Goal: Task Accomplishment & Management: Use online tool/utility

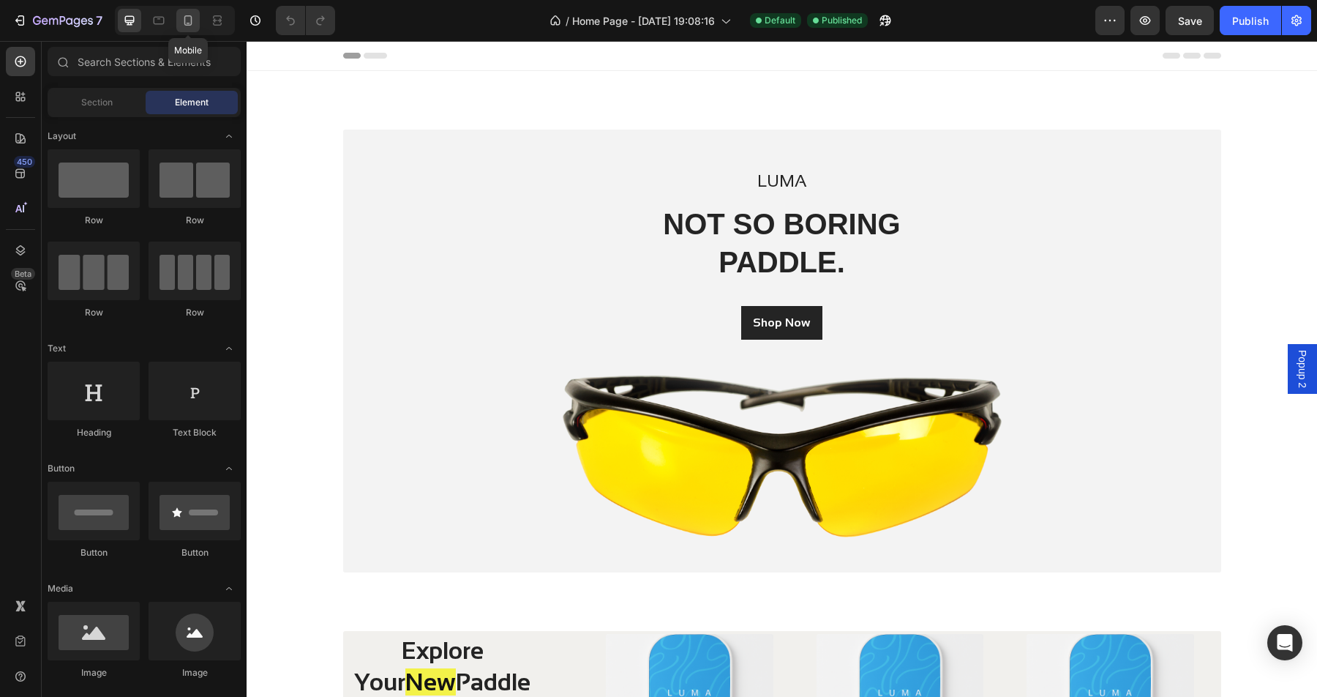
click at [188, 25] on icon at bounding box center [188, 20] width 8 height 10
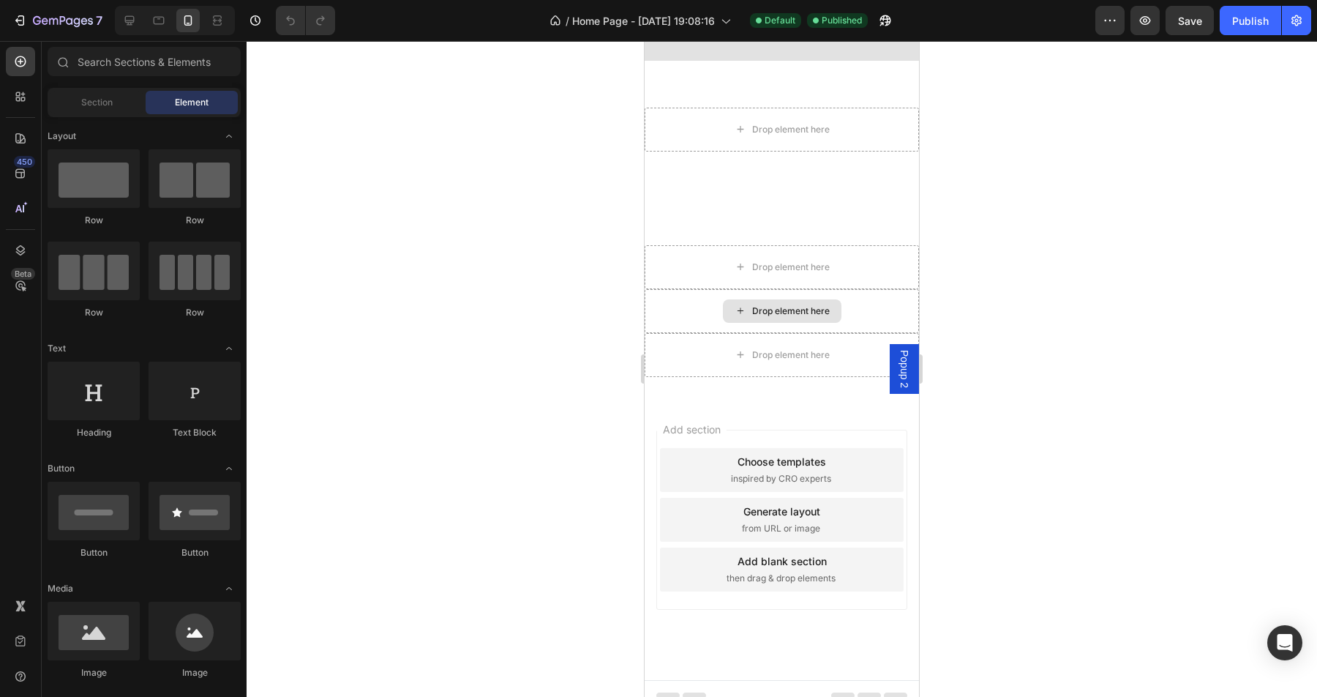
scroll to position [2935, 0]
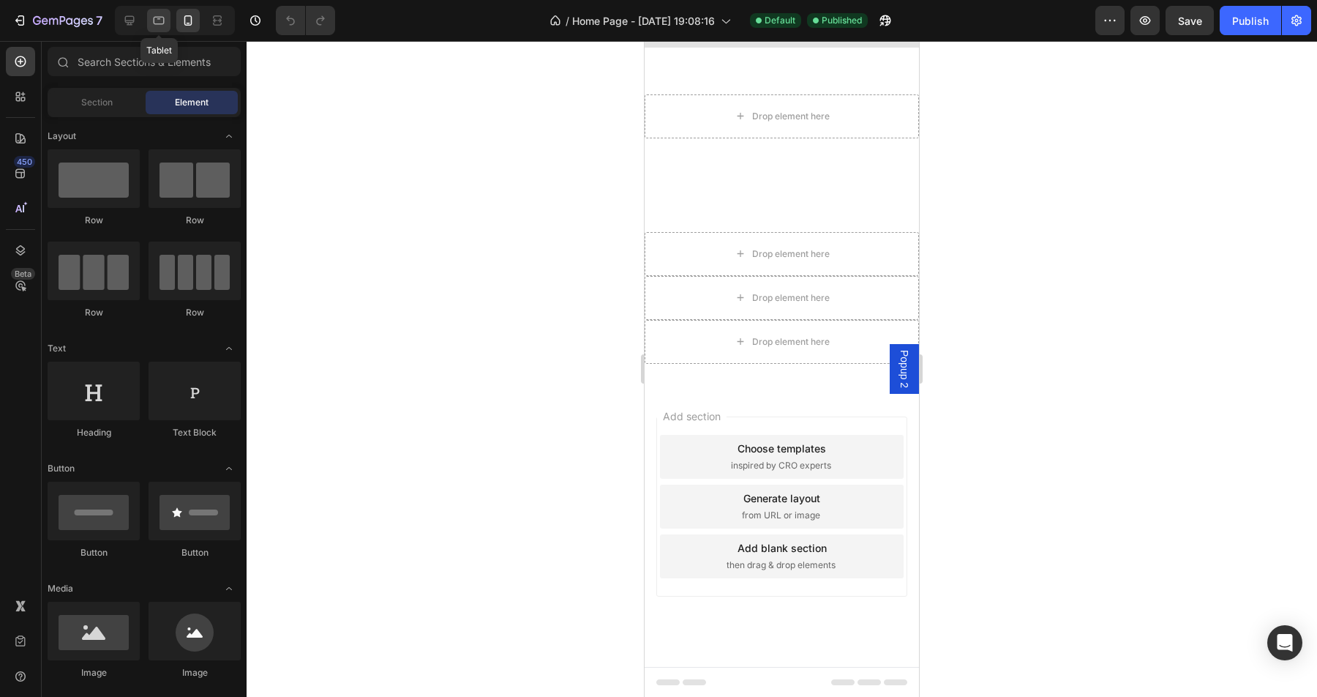
click at [154, 17] on icon at bounding box center [158, 20] width 15 height 15
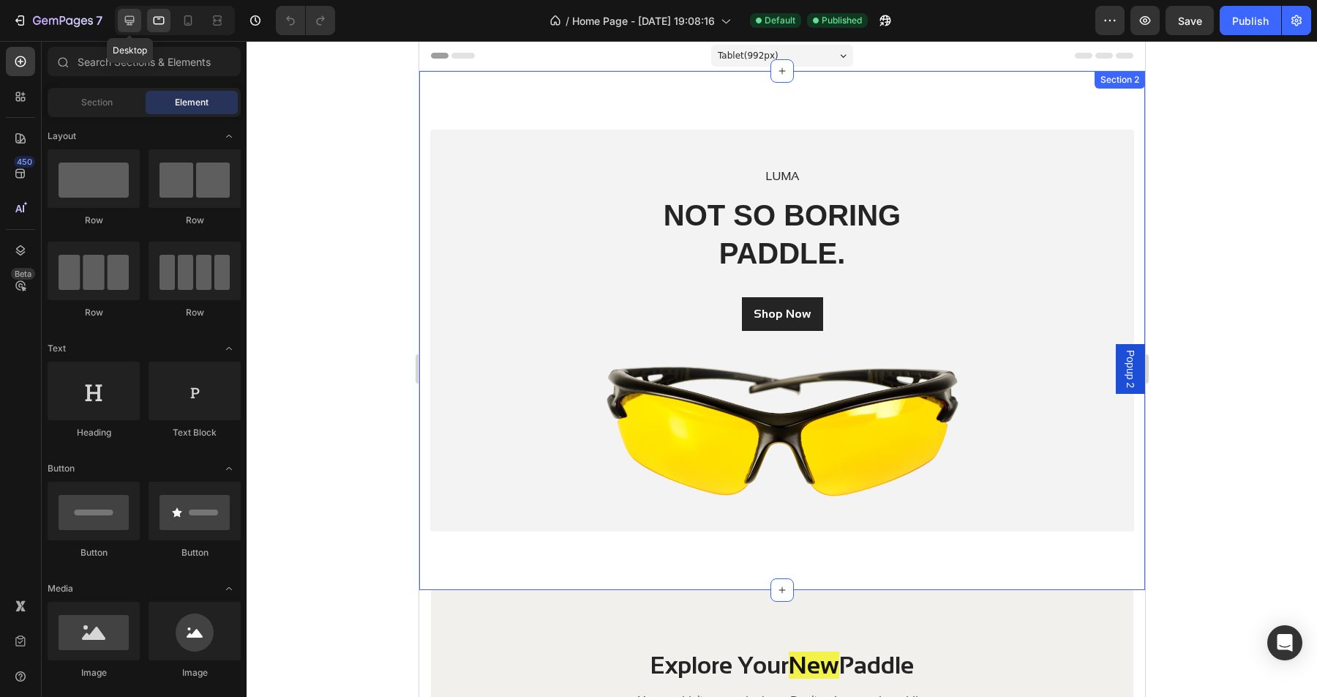
click at [129, 18] on icon at bounding box center [129, 20] width 15 height 15
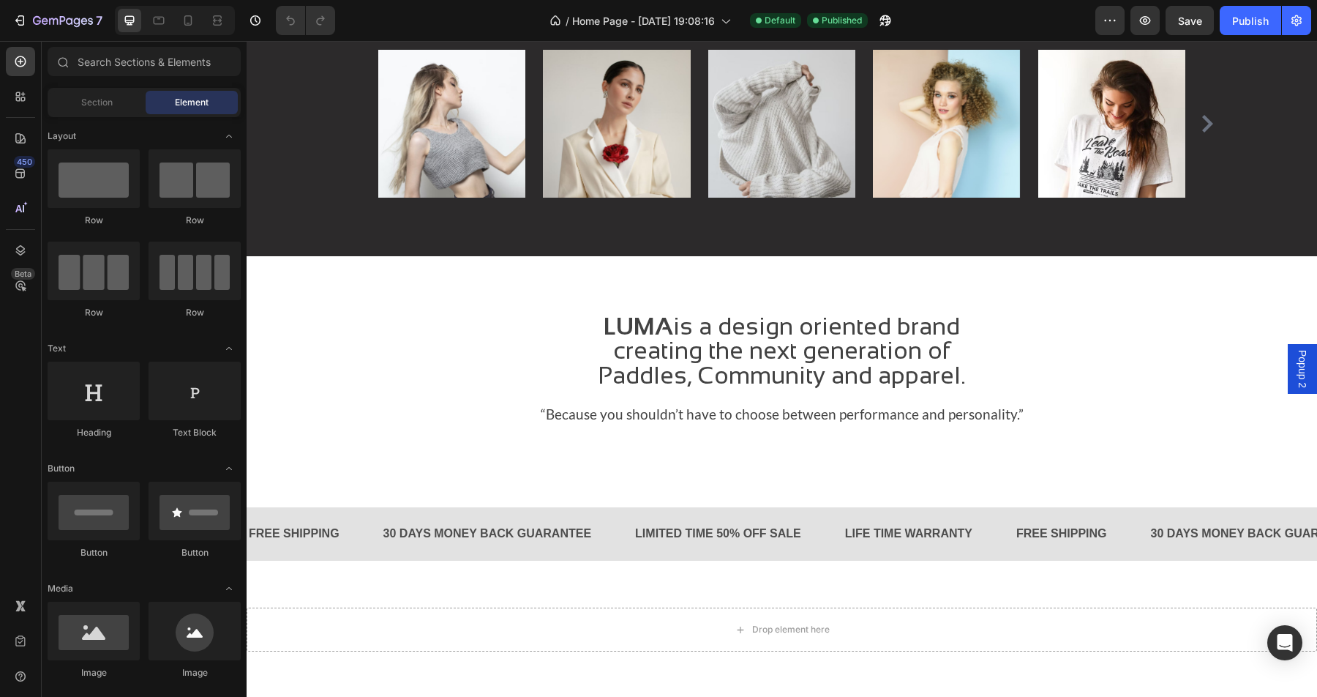
scroll to position [2028, 0]
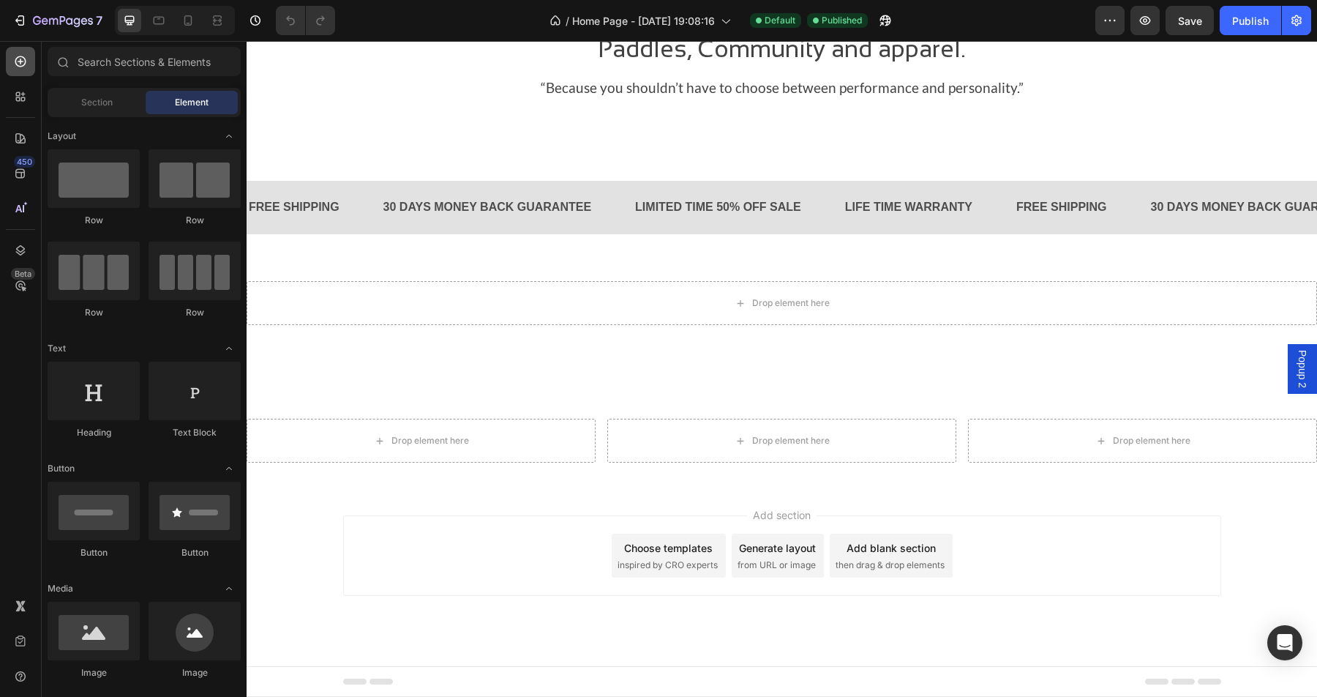
click at [20, 72] on div at bounding box center [20, 61] width 29 height 29
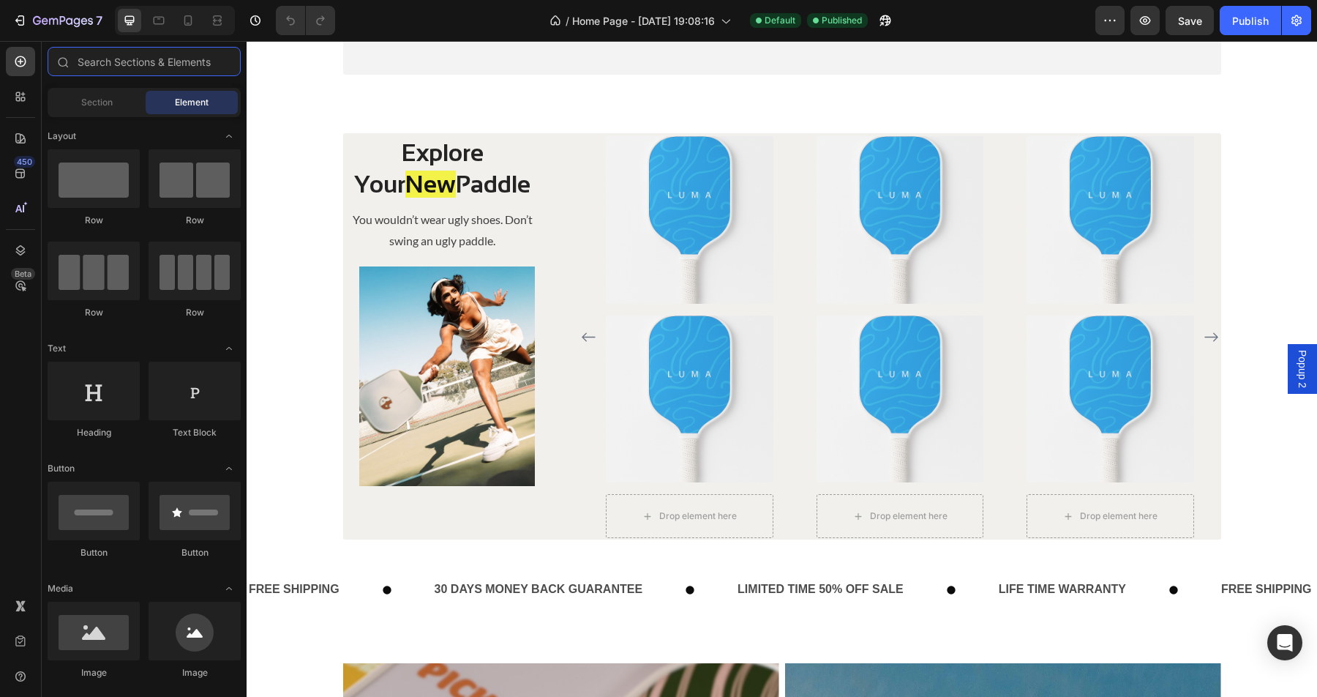
scroll to position [505, 0]
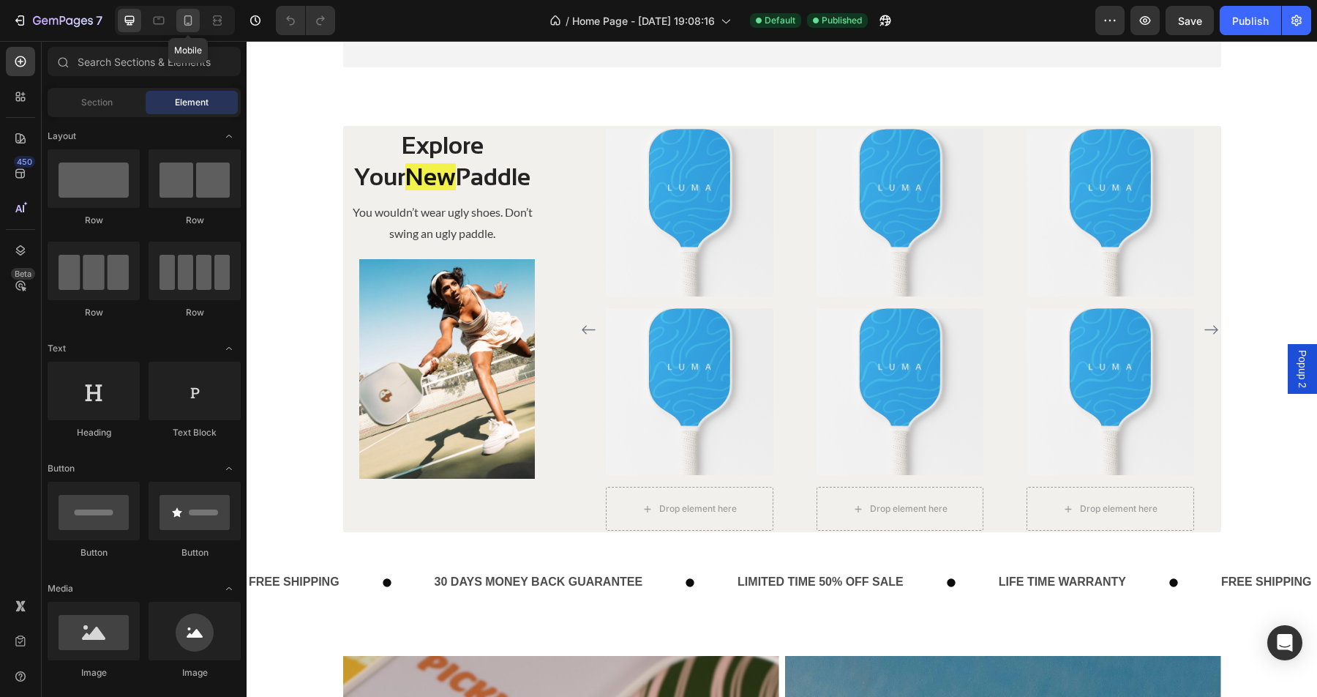
click at [184, 26] on icon at bounding box center [188, 20] width 15 height 15
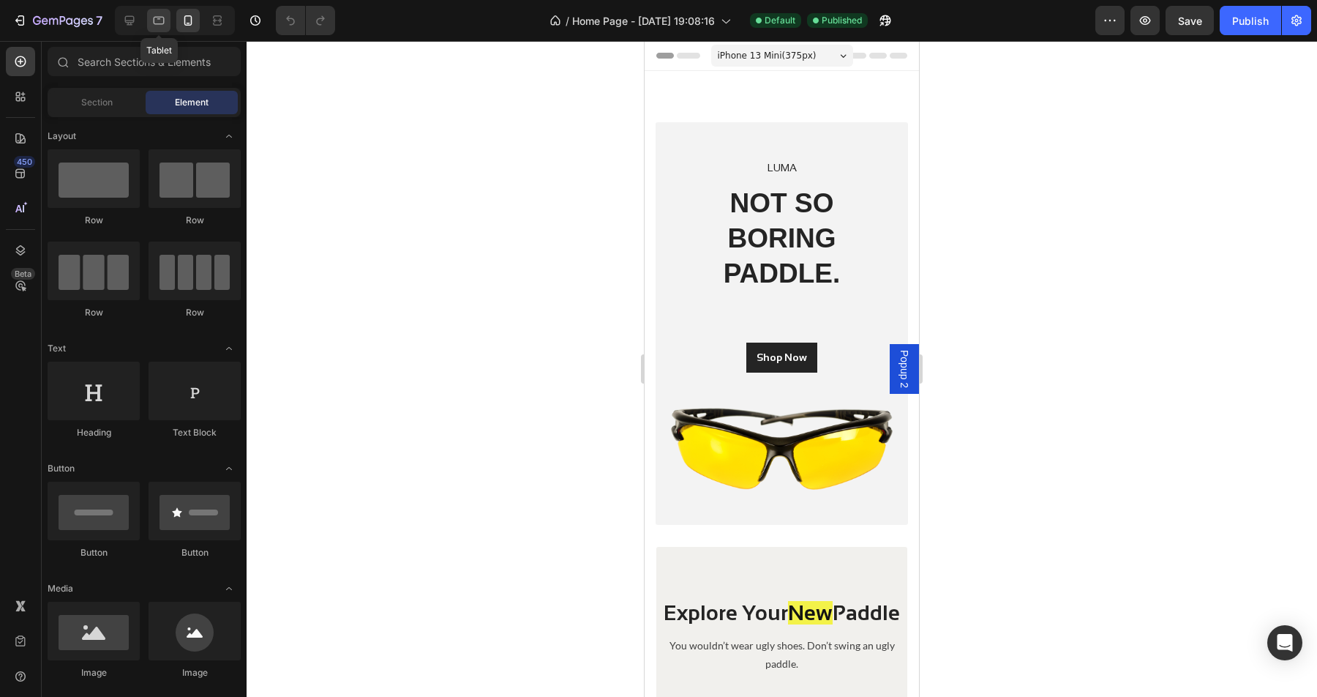
click at [156, 23] on icon at bounding box center [159, 21] width 11 height 8
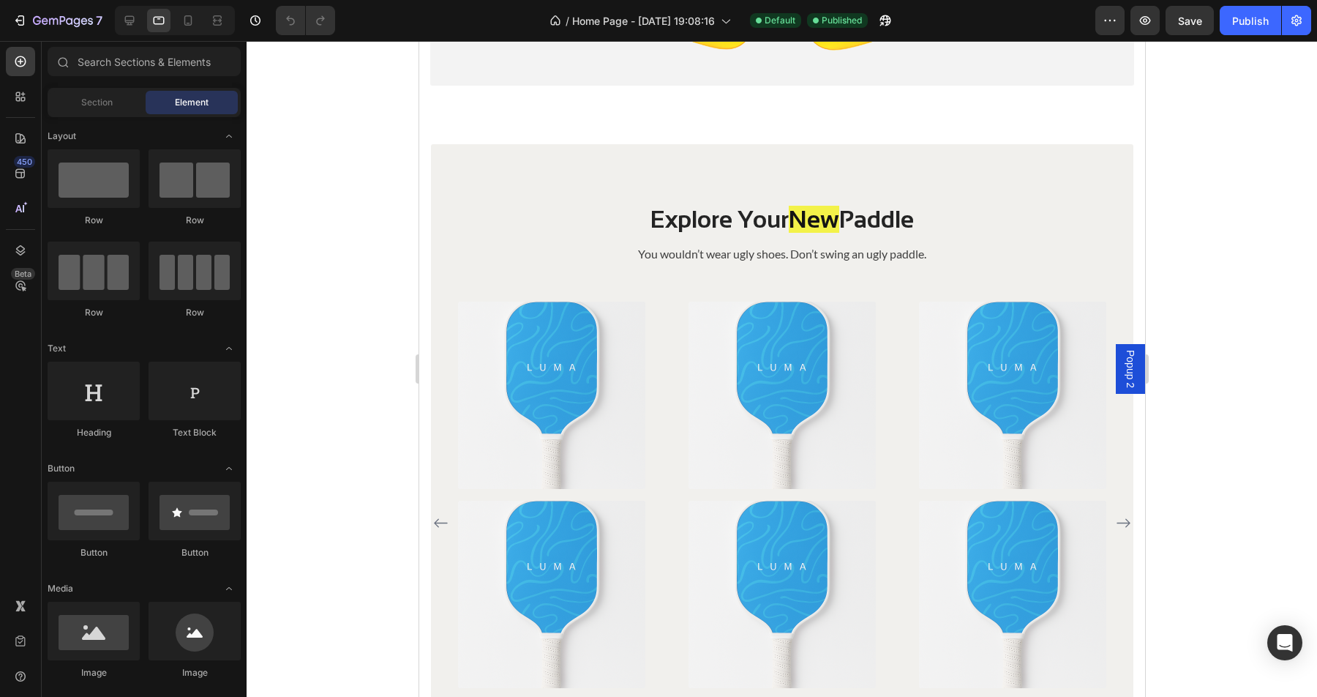
scroll to position [416, 0]
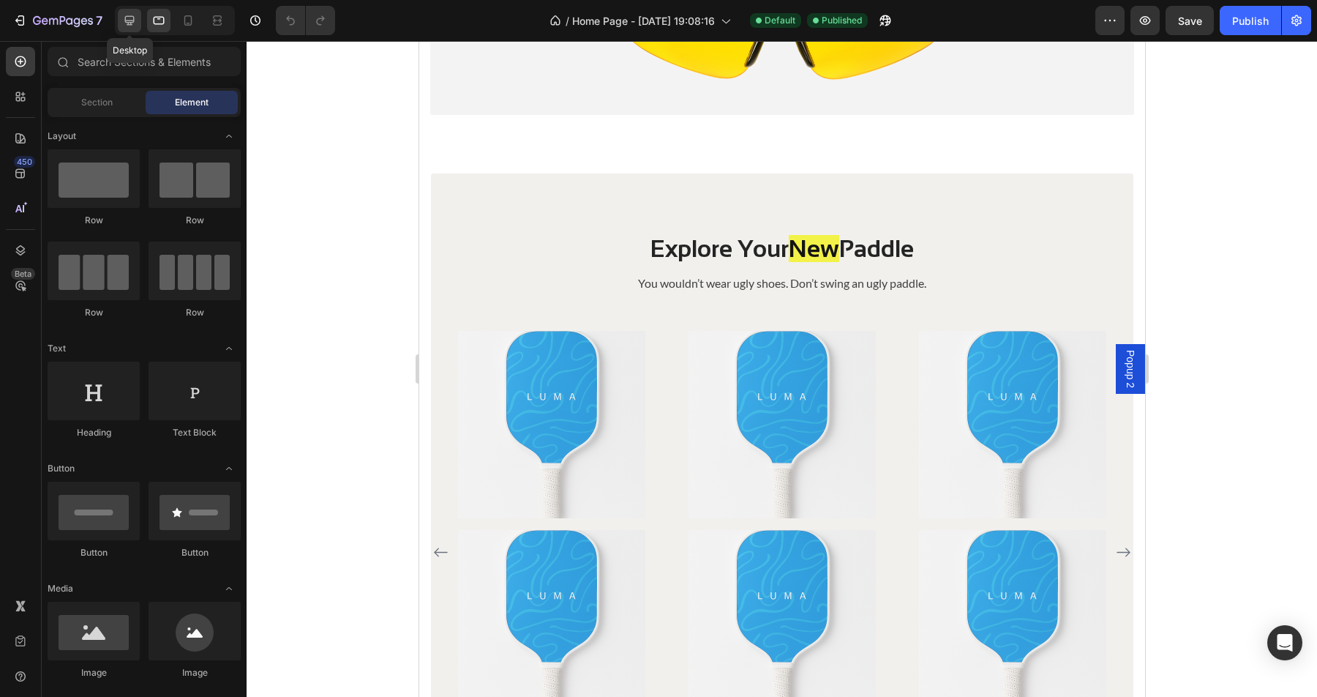
click at [125, 31] on div at bounding box center [129, 20] width 23 height 23
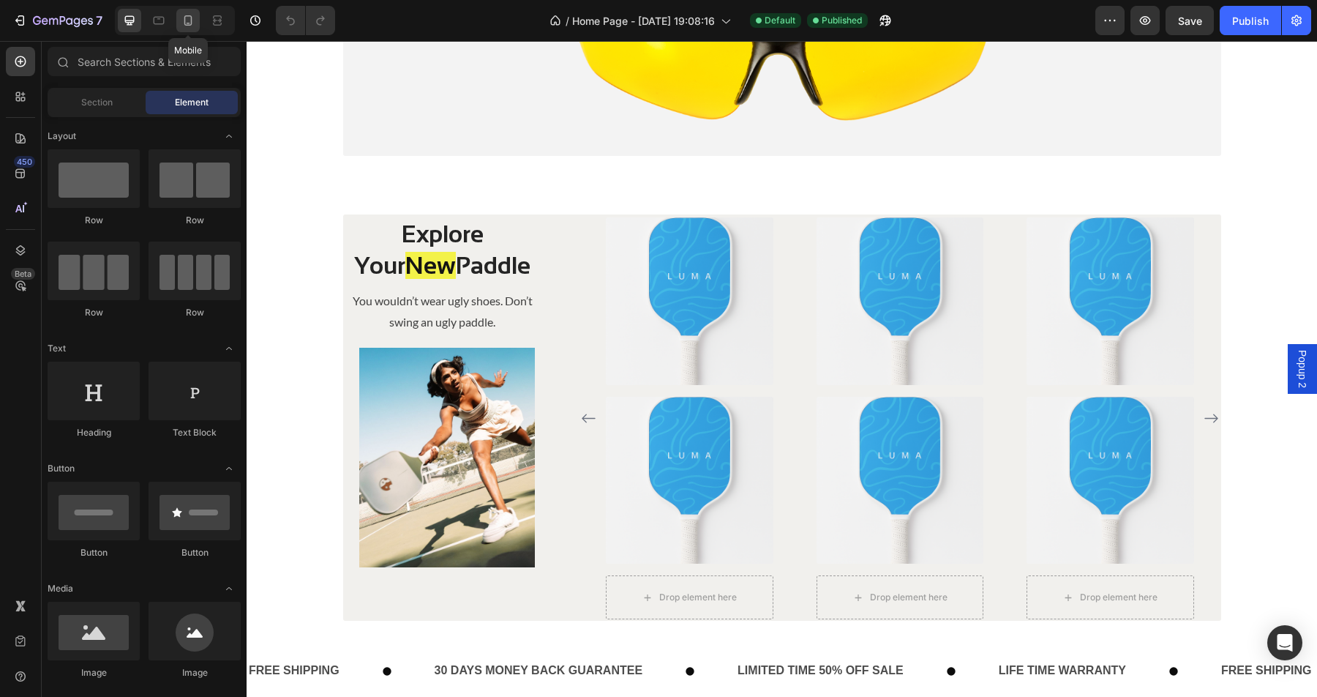
click at [184, 27] on icon at bounding box center [188, 20] width 15 height 15
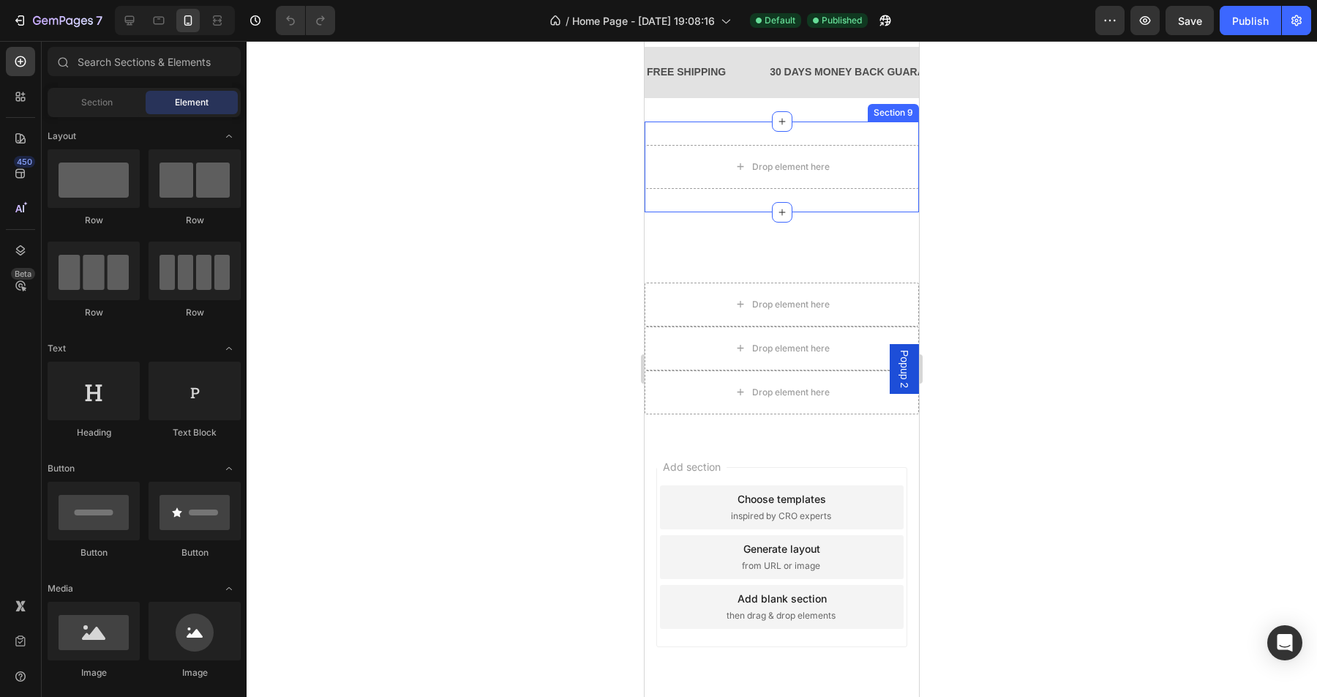
scroll to position [2935, 0]
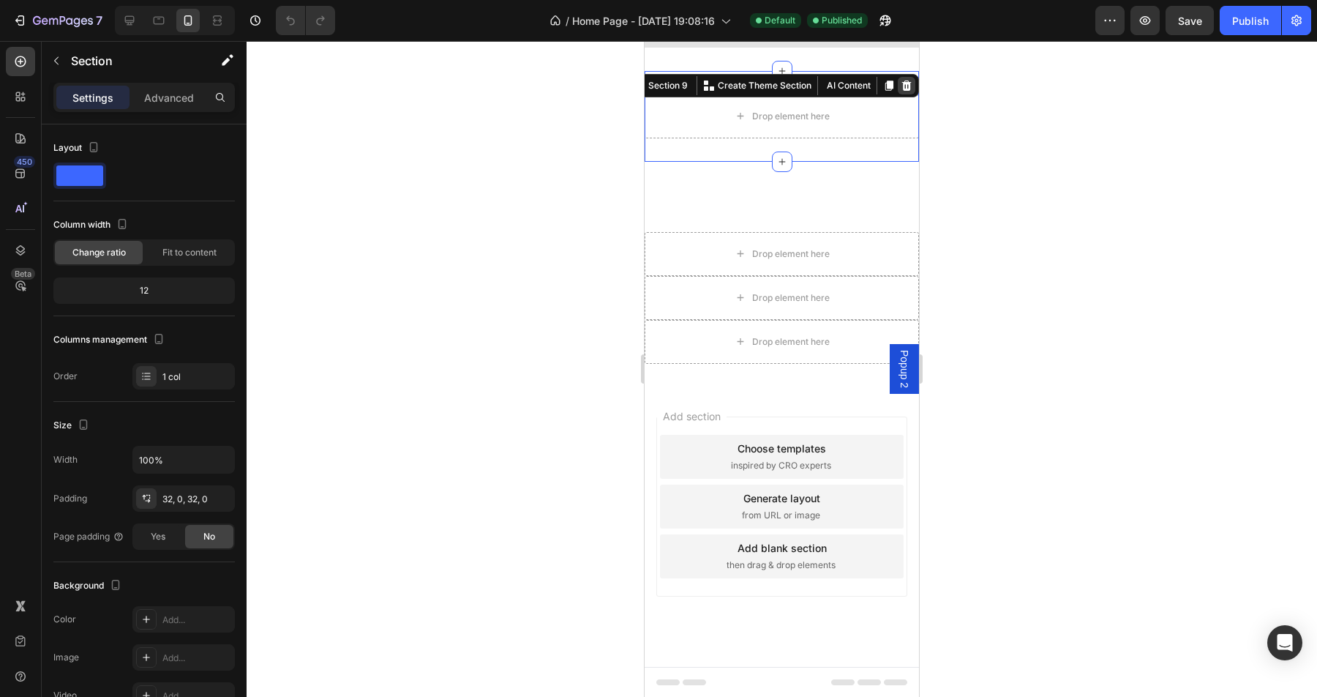
click at [906, 80] on icon at bounding box center [907, 85] width 10 height 10
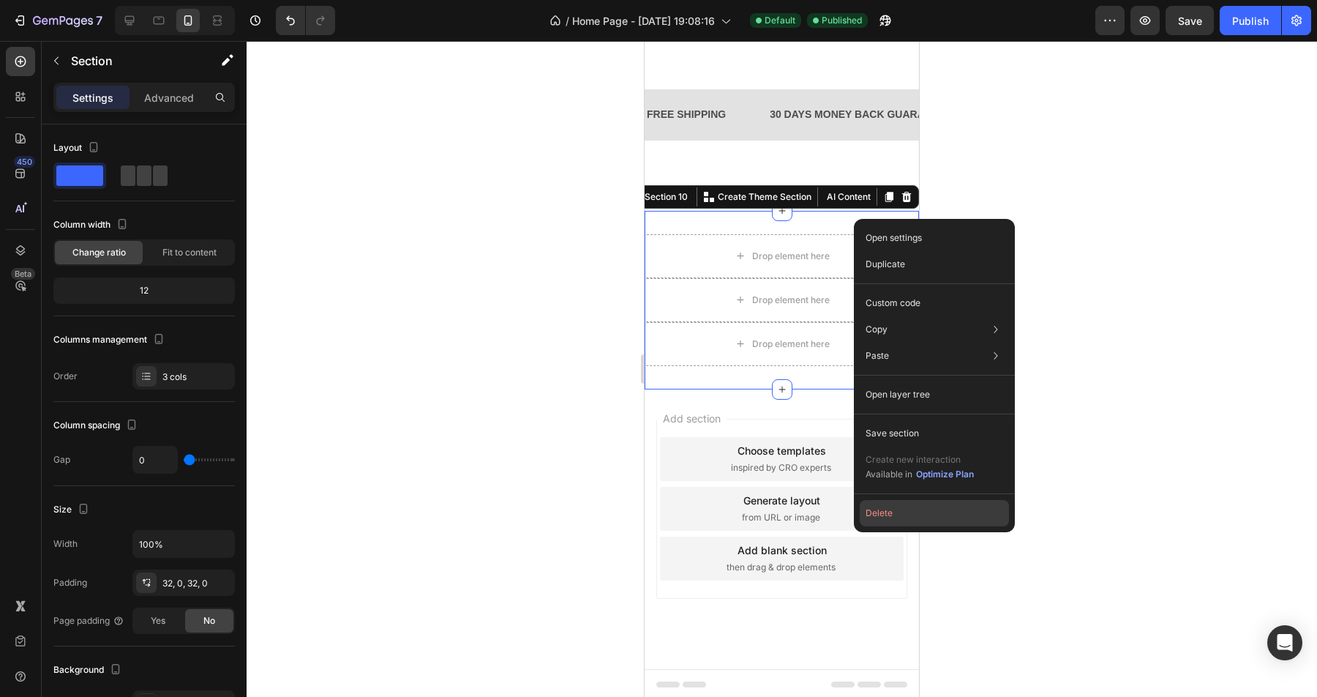
click at [889, 518] on button "Delete" at bounding box center [934, 513] width 149 height 26
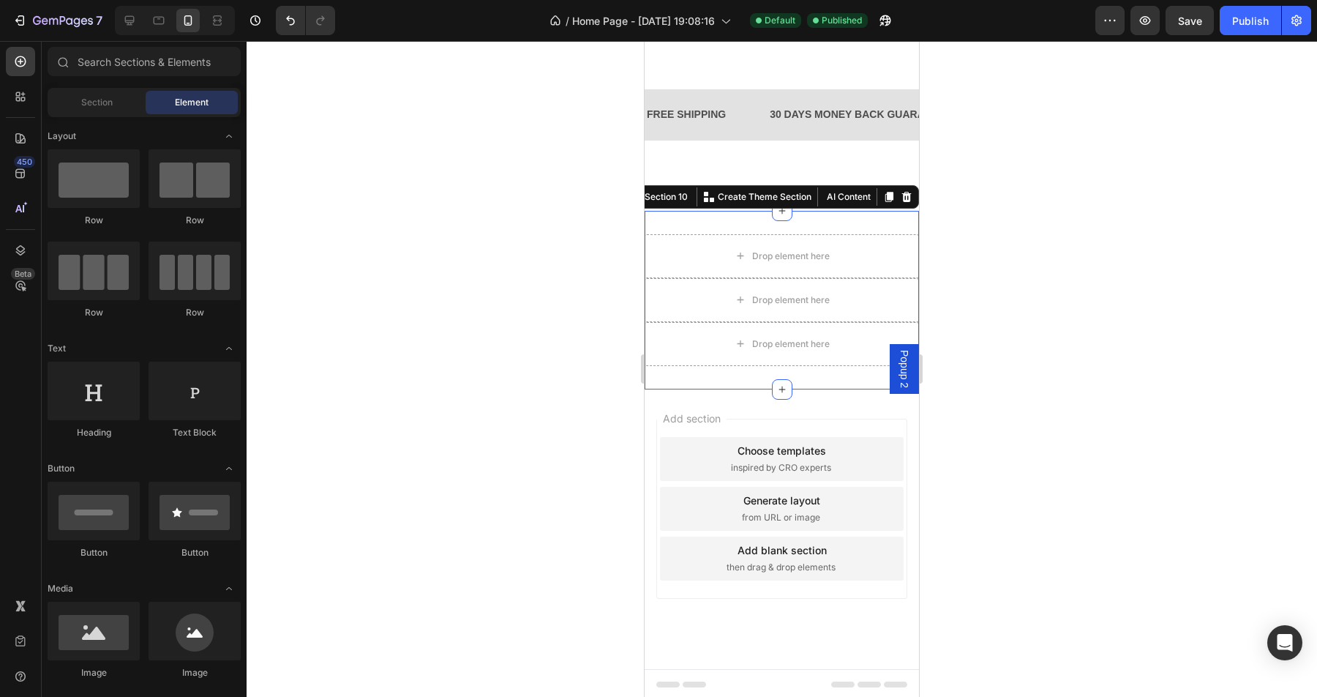
scroll to position [2665, 0]
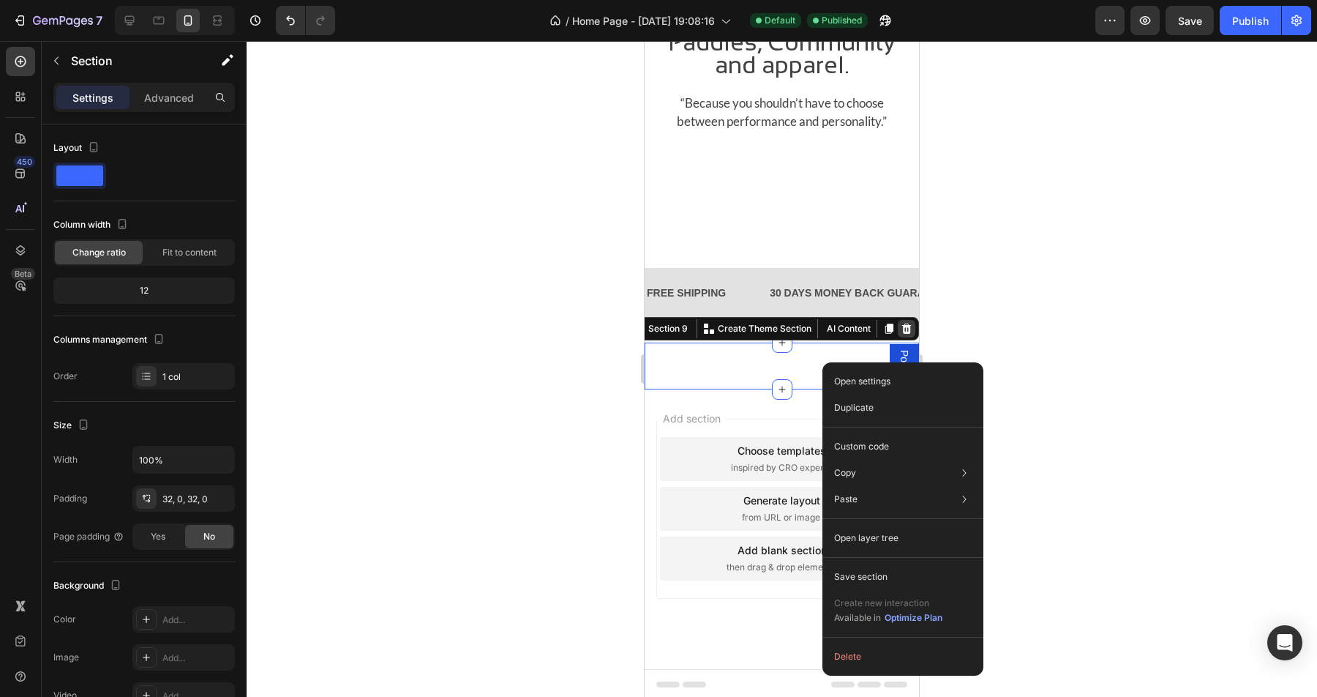
click at [912, 323] on icon at bounding box center [907, 329] width 12 height 12
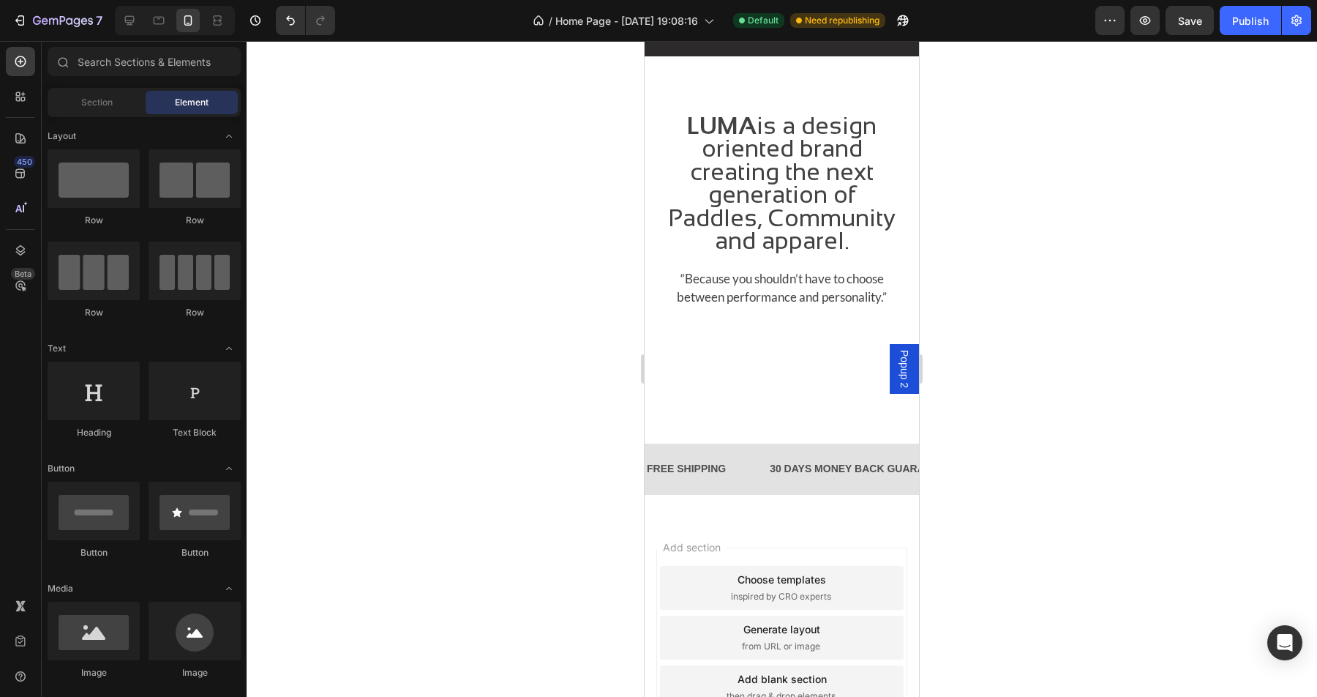
scroll to position [2488, 0]
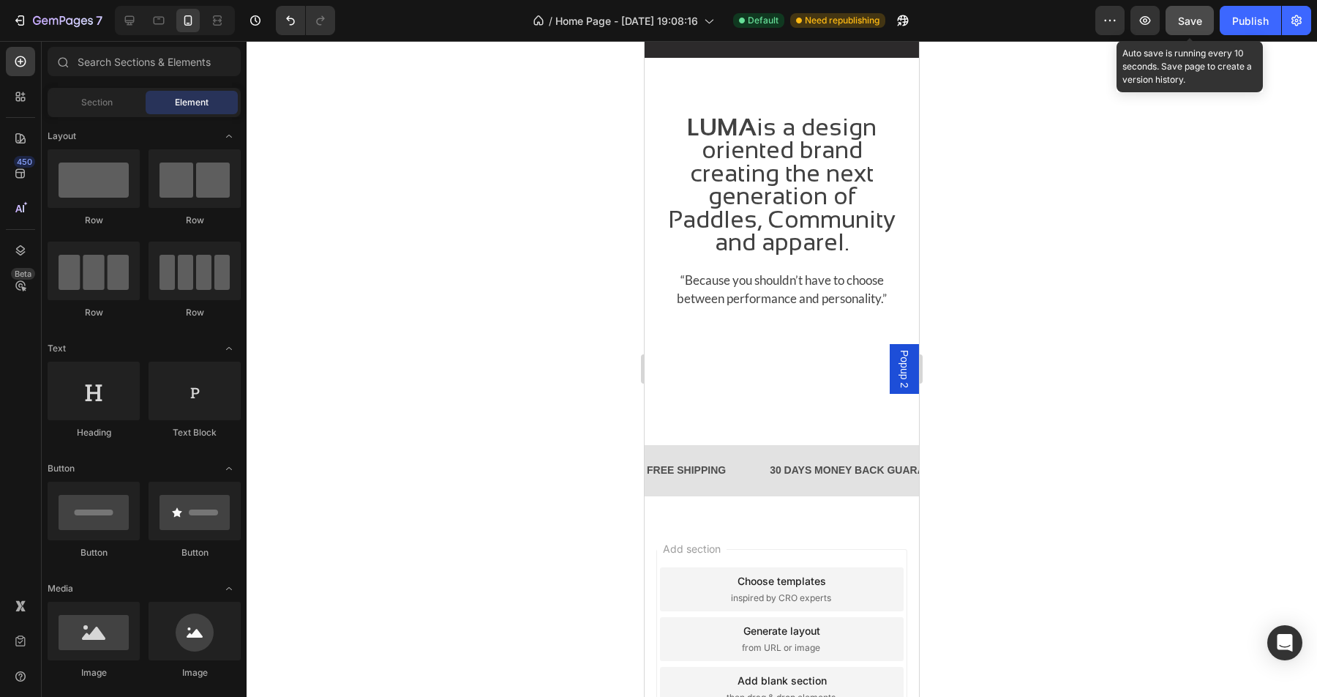
click at [1188, 21] on span "Save" at bounding box center [1190, 21] width 24 height 12
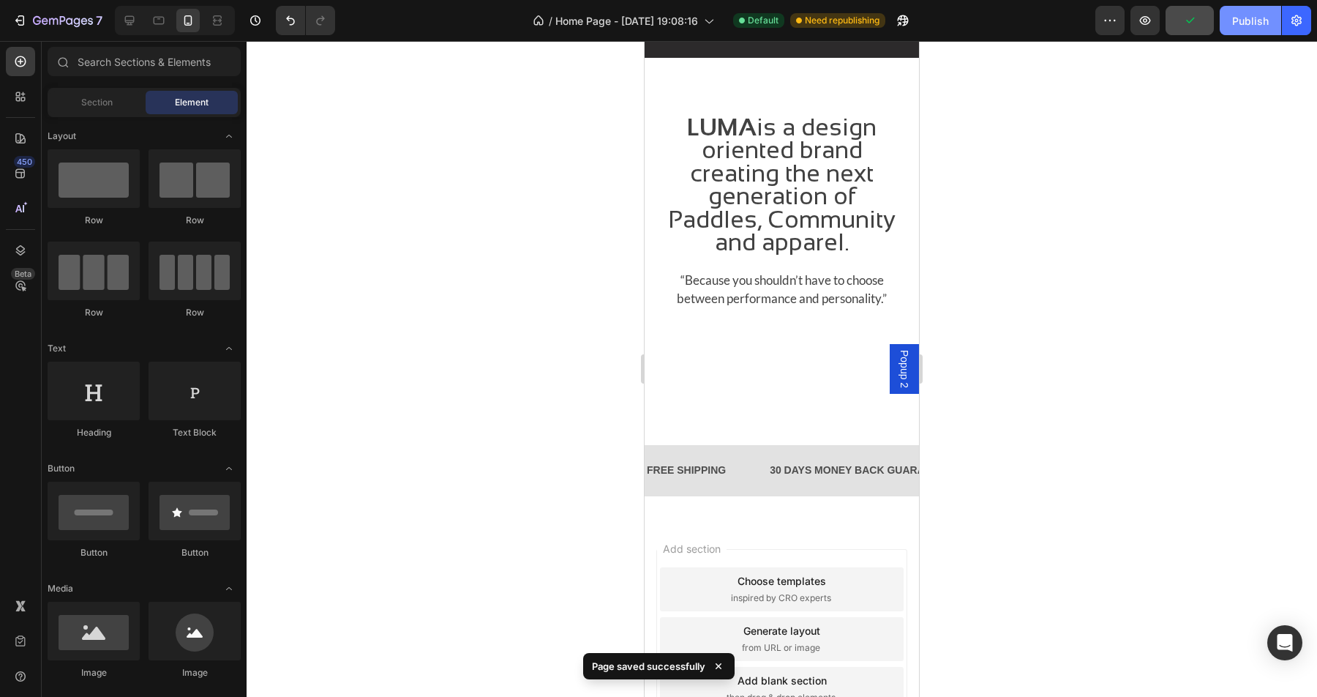
click at [1241, 31] on button "Publish" at bounding box center [1250, 20] width 61 height 29
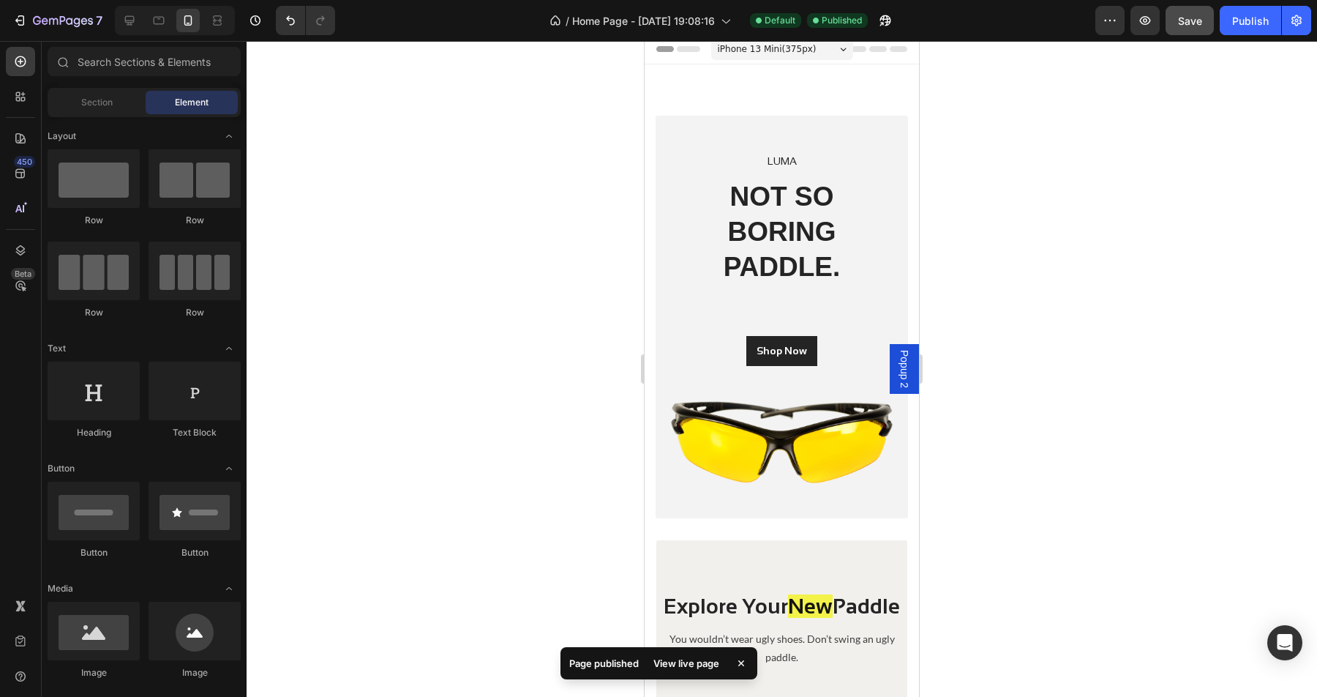
scroll to position [0, 0]
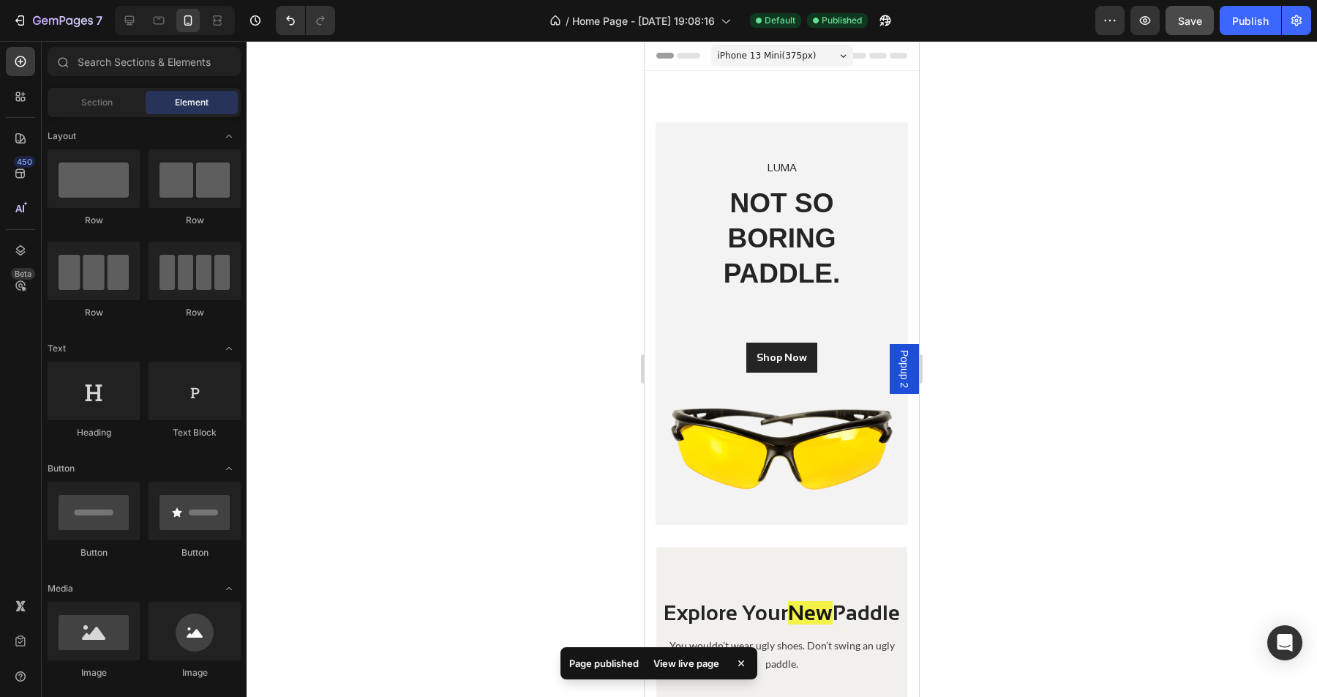
click at [792, 56] on span "iPhone 13 Mini ( 375 px)" at bounding box center [767, 55] width 99 height 15
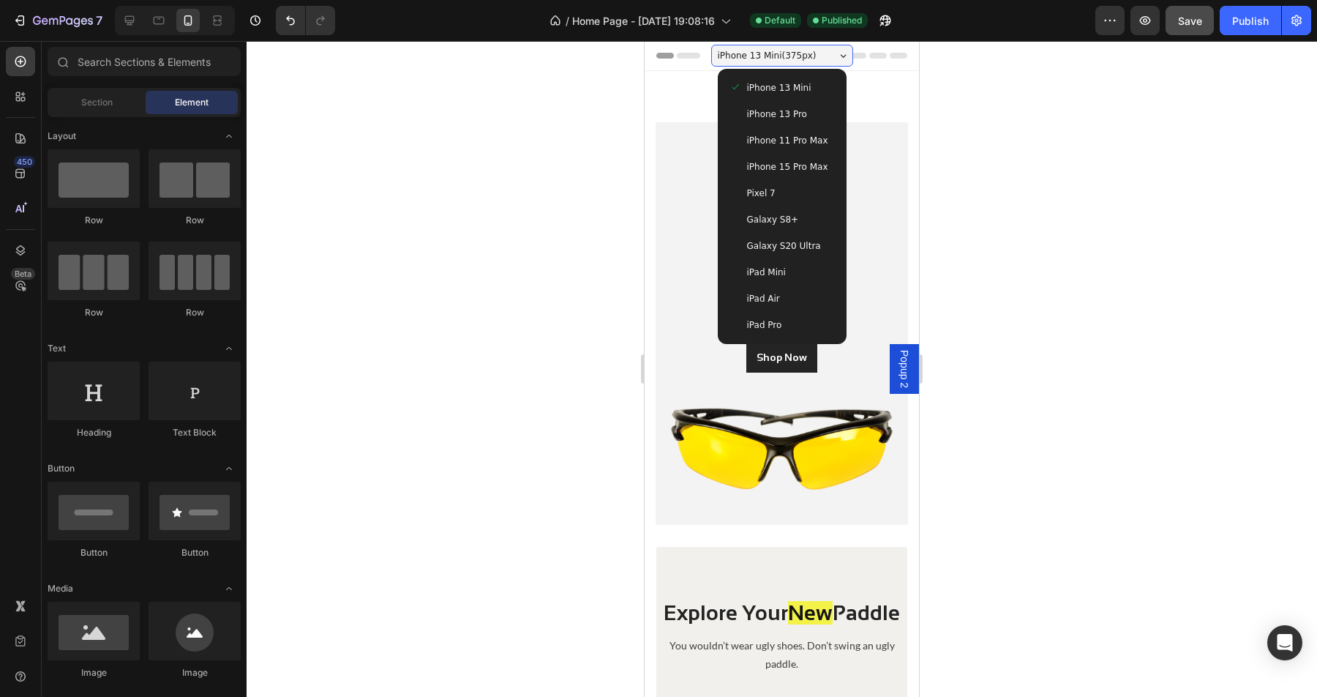
click at [803, 164] on span "iPhone 15 Pro Max" at bounding box center [787, 166] width 81 height 15
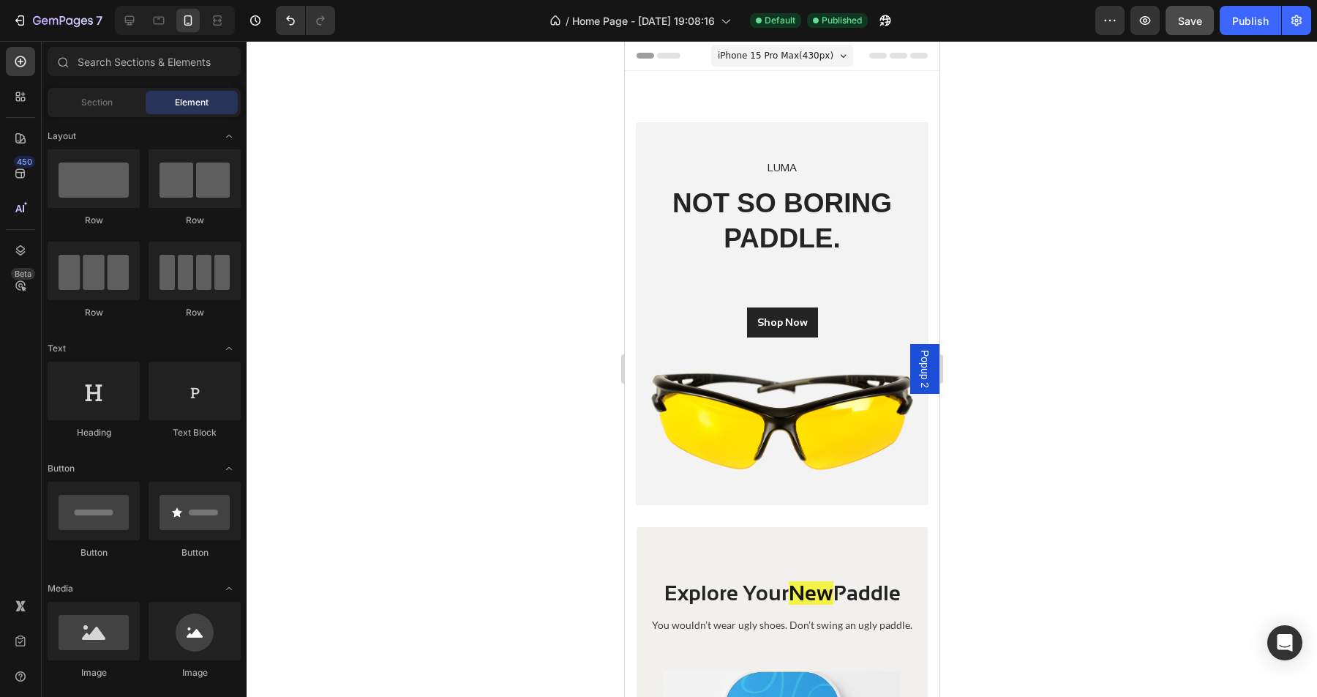
click at [795, 53] on span "iPhone 15 Pro Max ( 430 px)" at bounding box center [775, 55] width 116 height 15
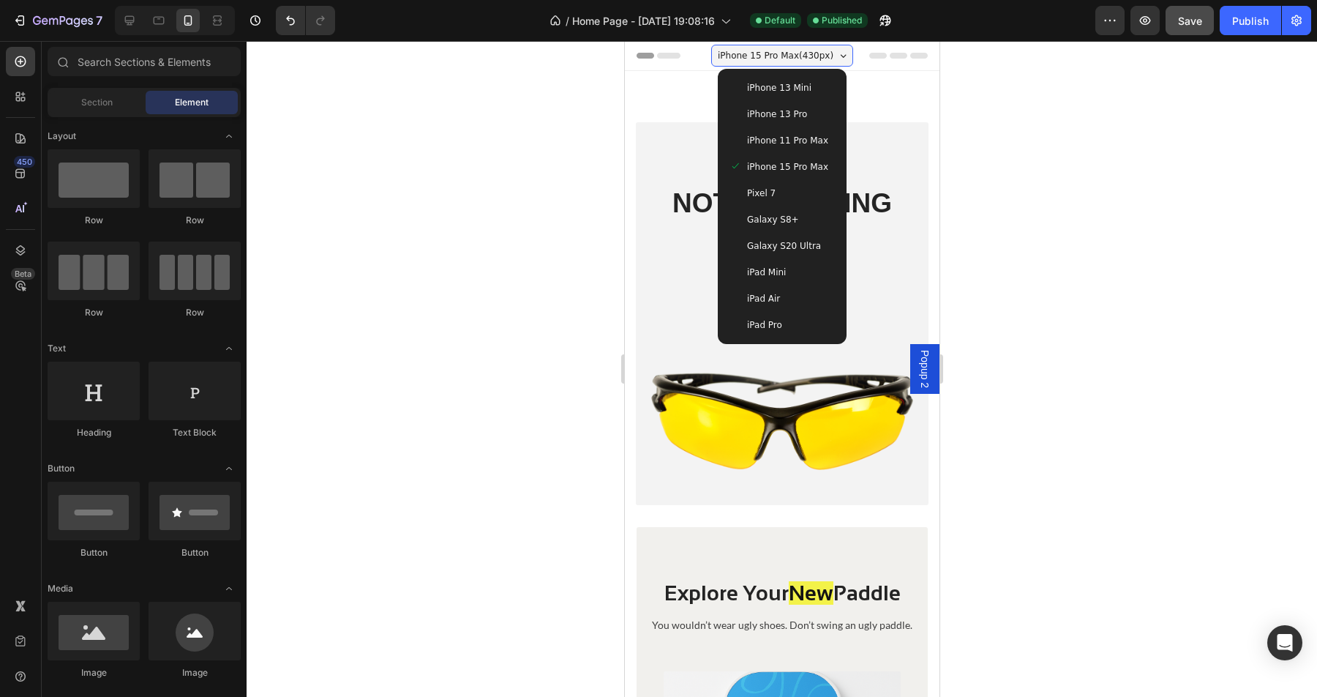
click at [786, 87] on span "iPhone 13 Mini" at bounding box center [778, 87] width 64 height 15
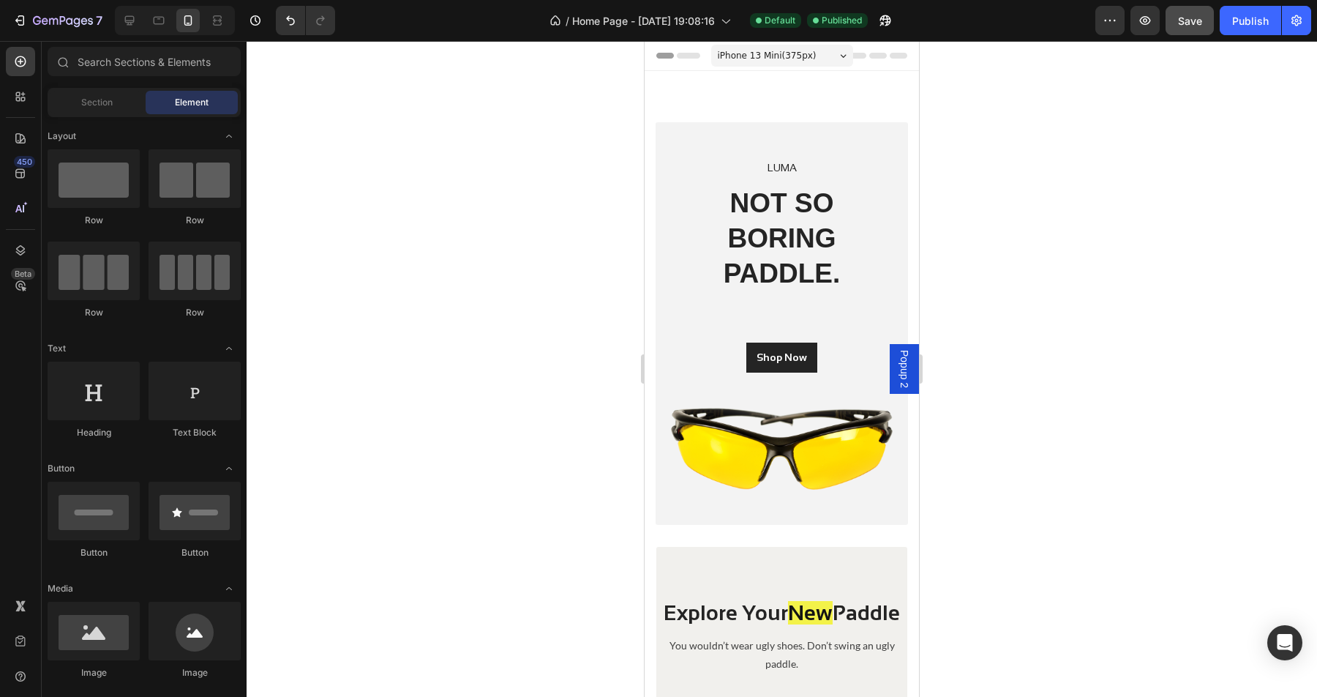
click at [770, 58] on span "iPhone 13 Mini ( 375 px)" at bounding box center [767, 55] width 99 height 15
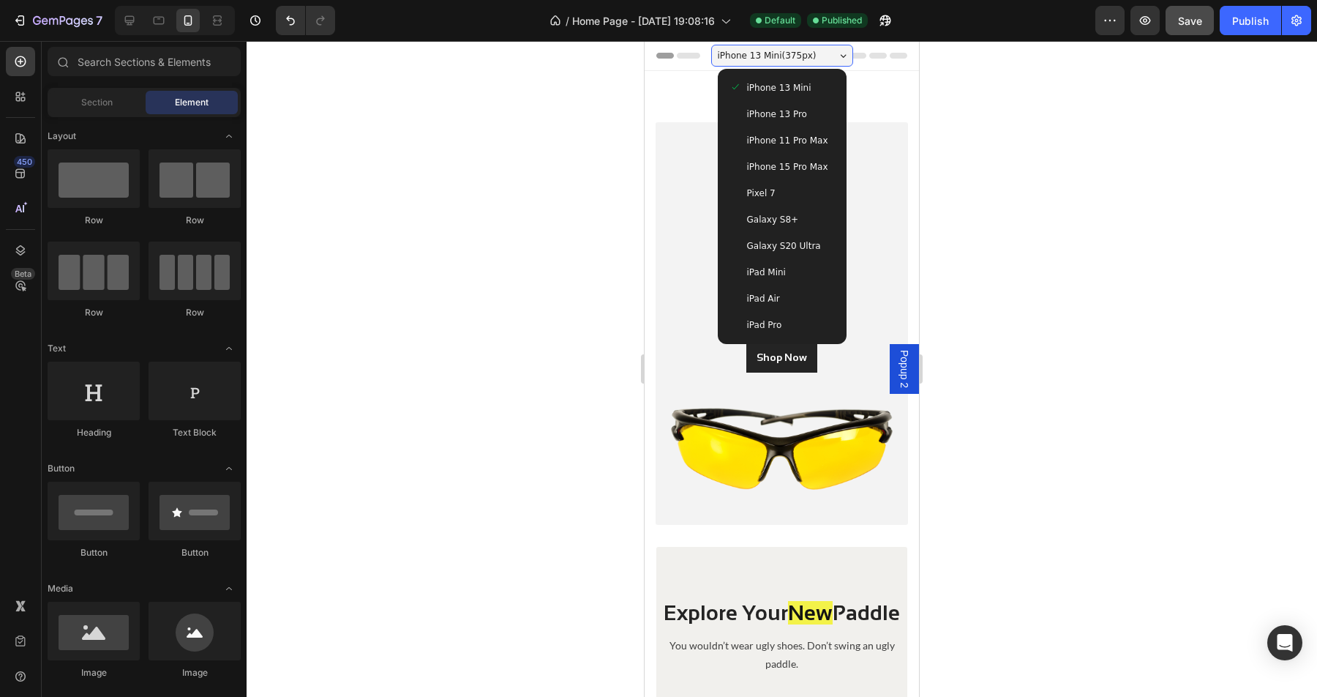
click at [776, 163] on span "iPhone 15 Pro Max" at bounding box center [787, 166] width 81 height 15
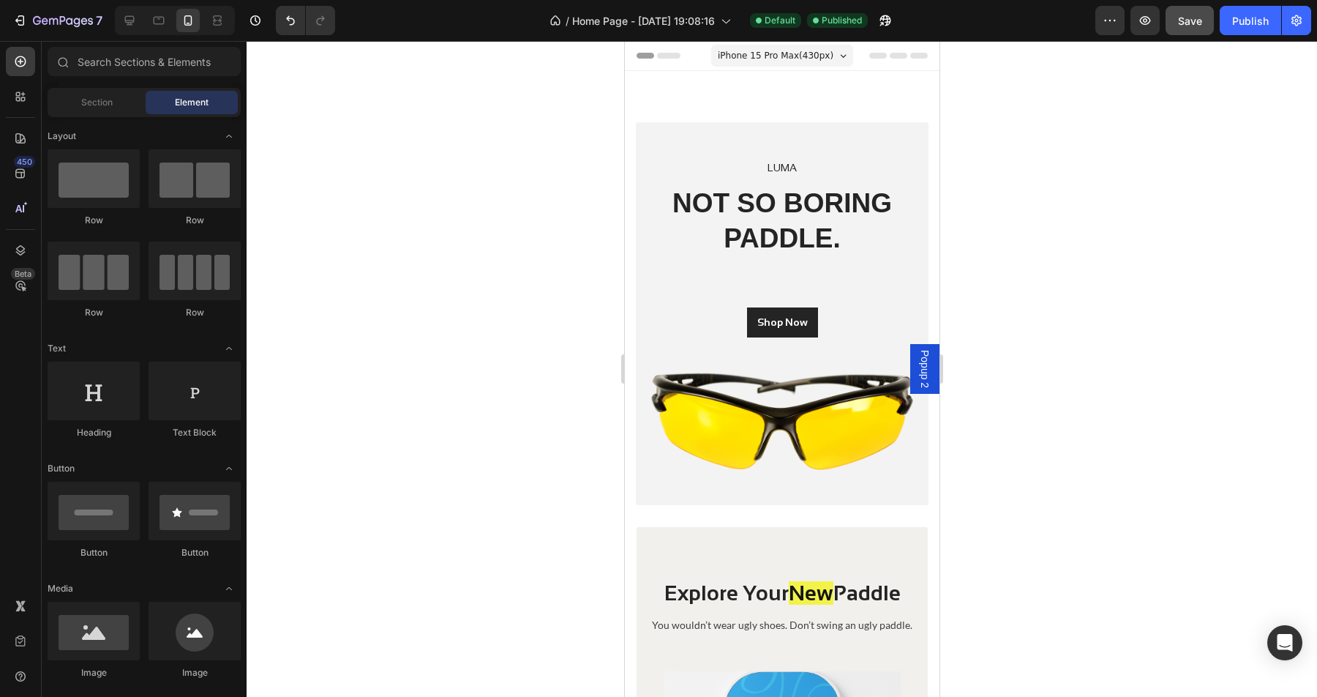
click at [814, 62] on span "iPhone 15 Pro Max ( 430 px)" at bounding box center [775, 55] width 116 height 15
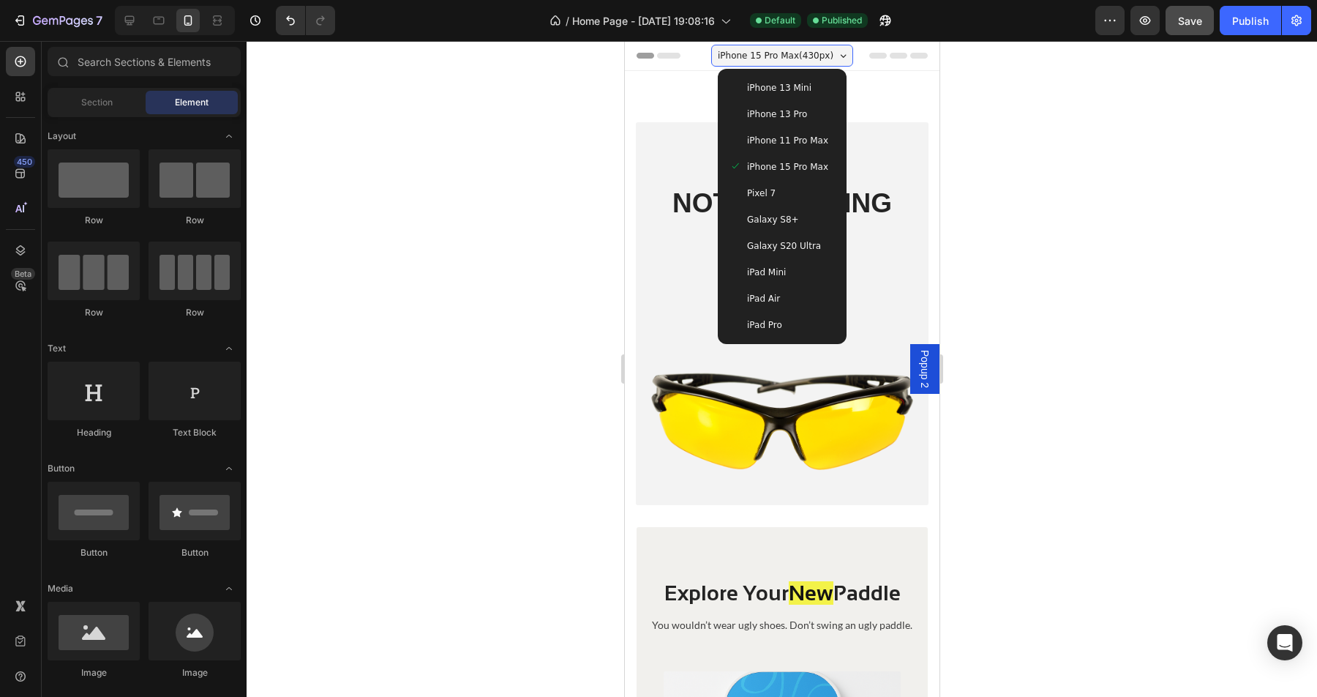
click at [780, 266] on span "iPad Mini" at bounding box center [765, 272] width 39 height 15
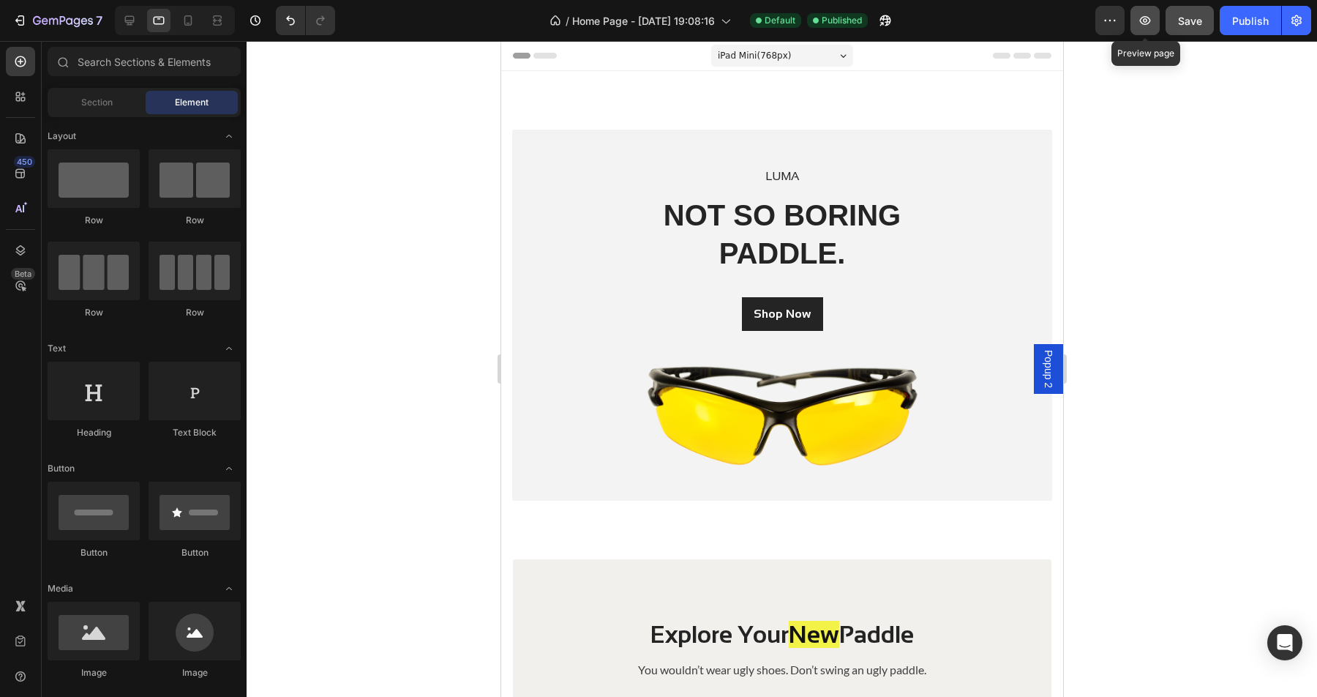
click at [1141, 29] on button "button" at bounding box center [1144, 20] width 29 height 29
click at [15, 18] on icon "button" at bounding box center [19, 20] width 15 height 15
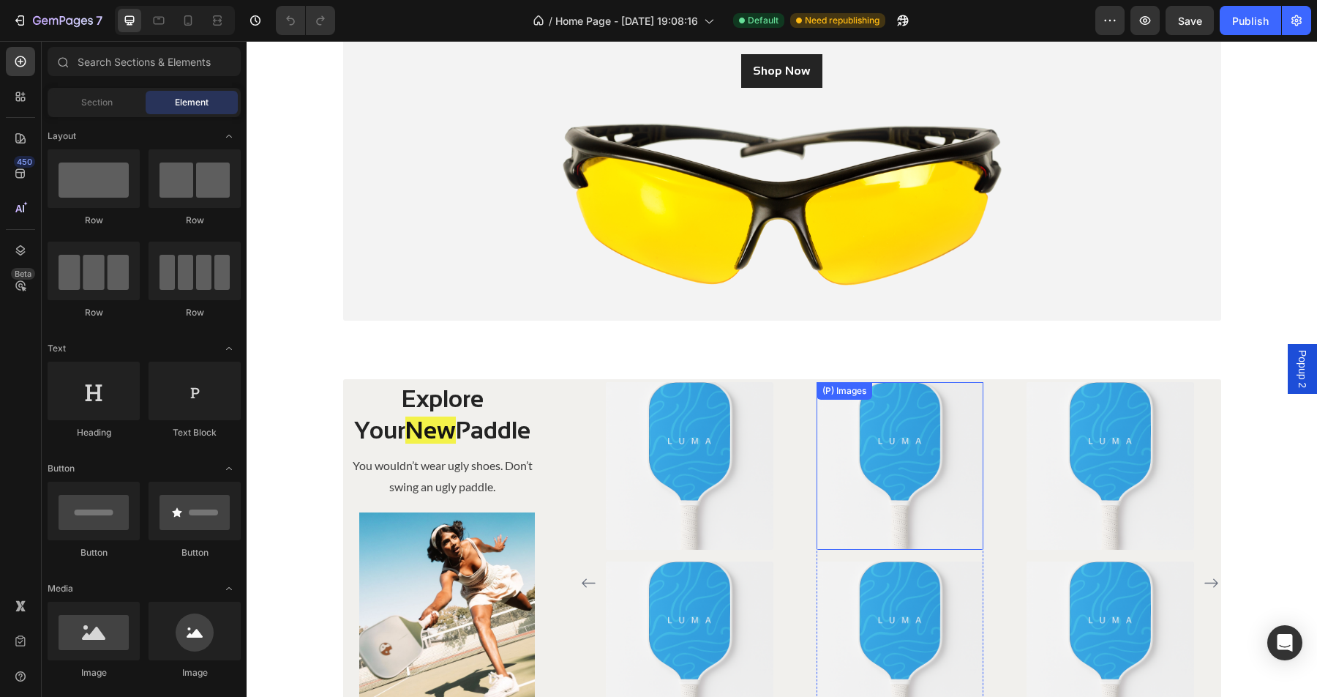
scroll to position [249, 0]
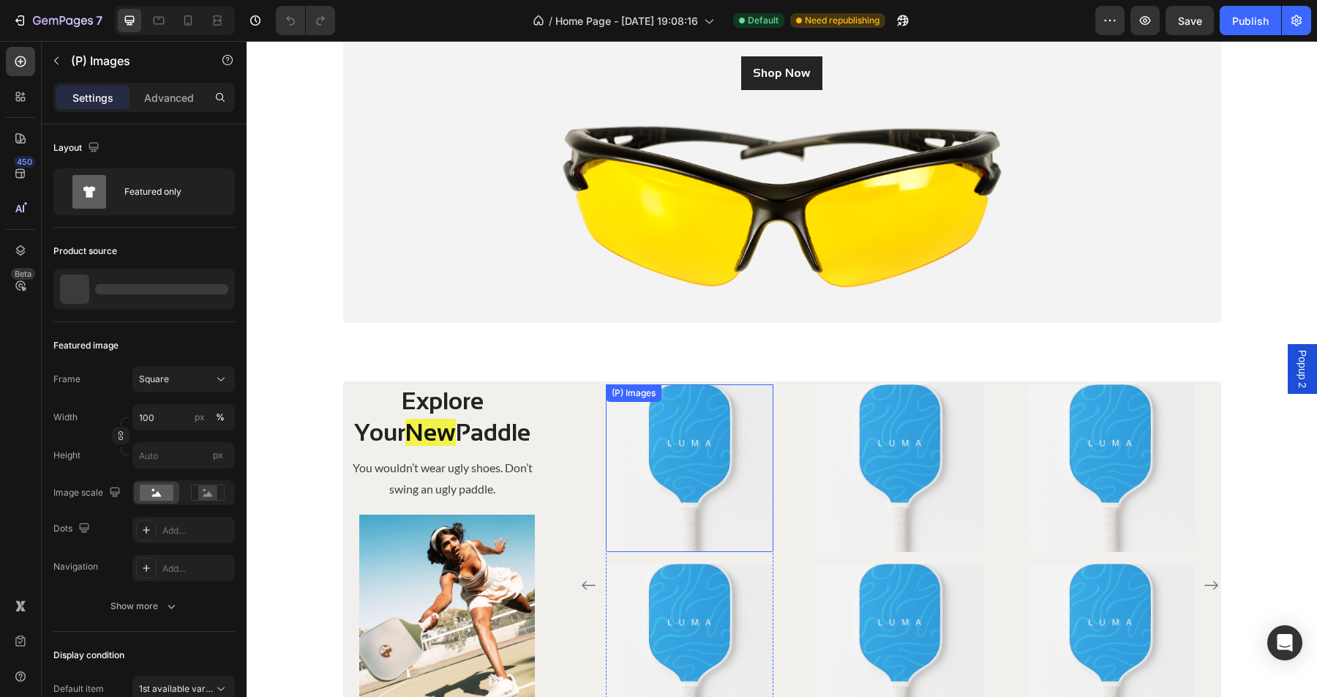
click at [693, 450] on img at bounding box center [690, 468] width 168 height 168
click at [874, 455] on img at bounding box center [900, 468] width 168 height 168
click at [1082, 458] on img at bounding box center [1110, 468] width 168 height 168
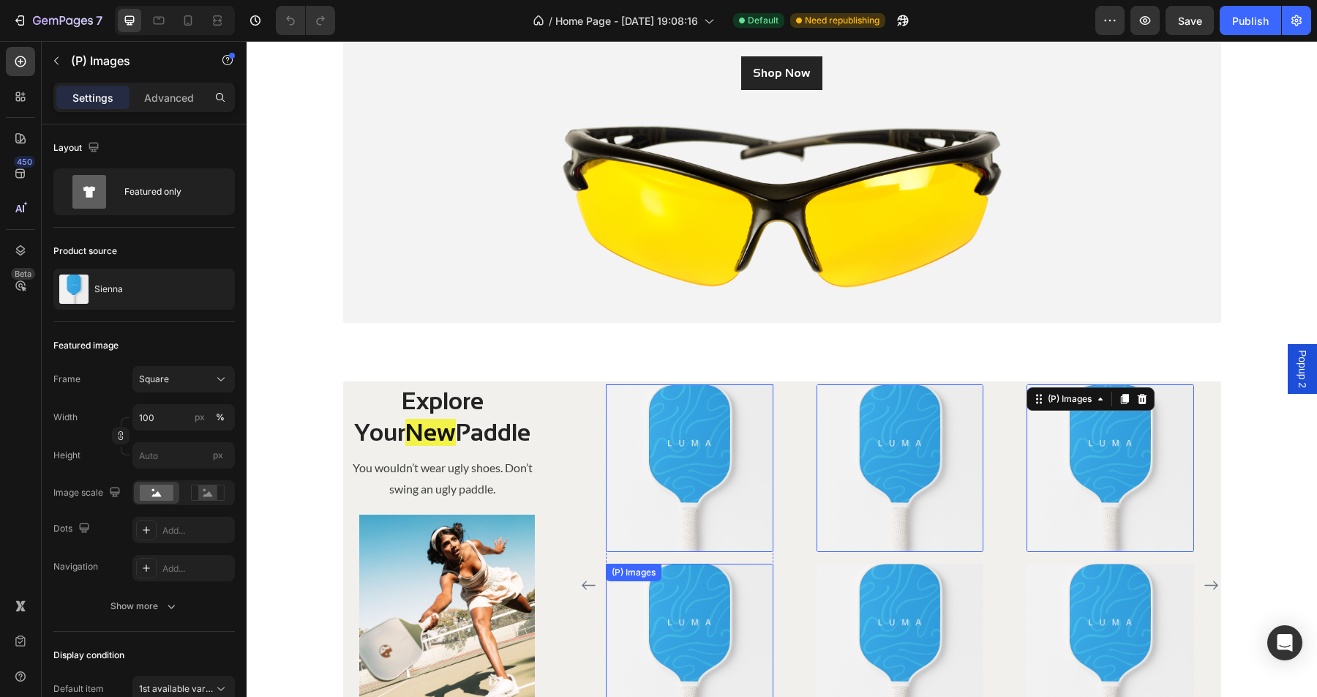
click at [696, 598] on img at bounding box center [690, 647] width 168 height 168
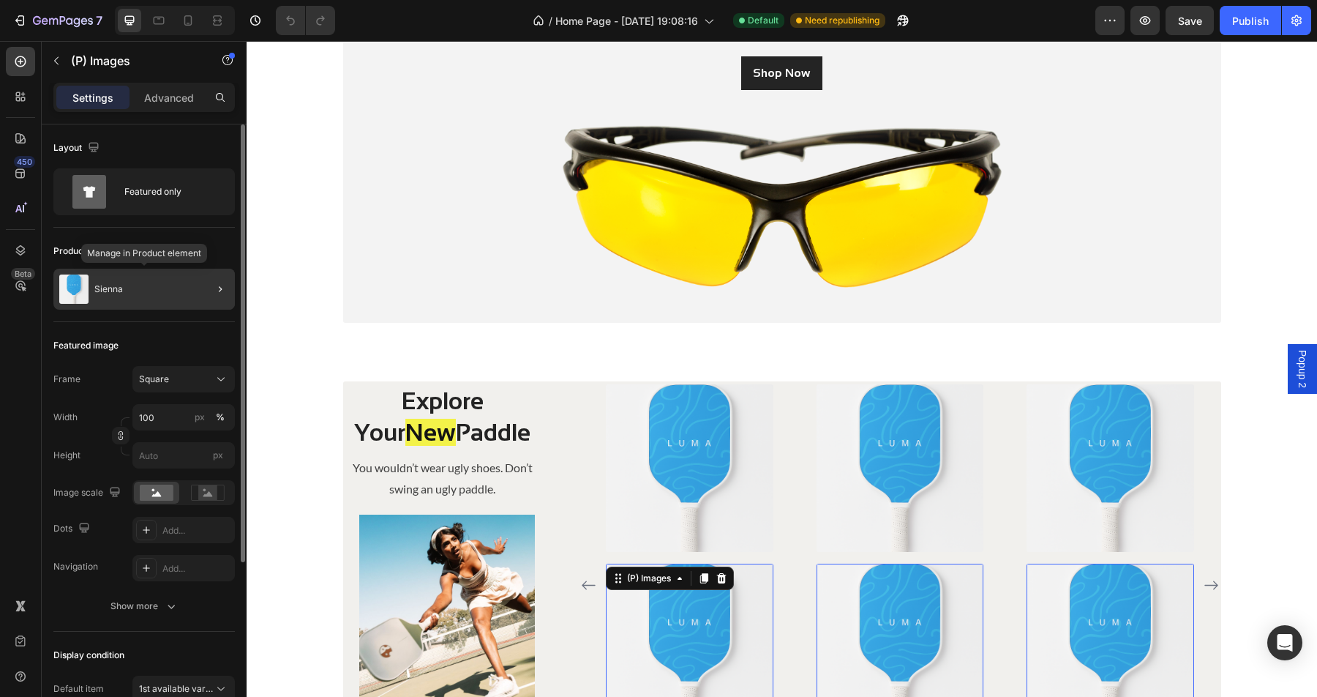
click at [111, 291] on p "Sienna" at bounding box center [108, 289] width 29 height 10
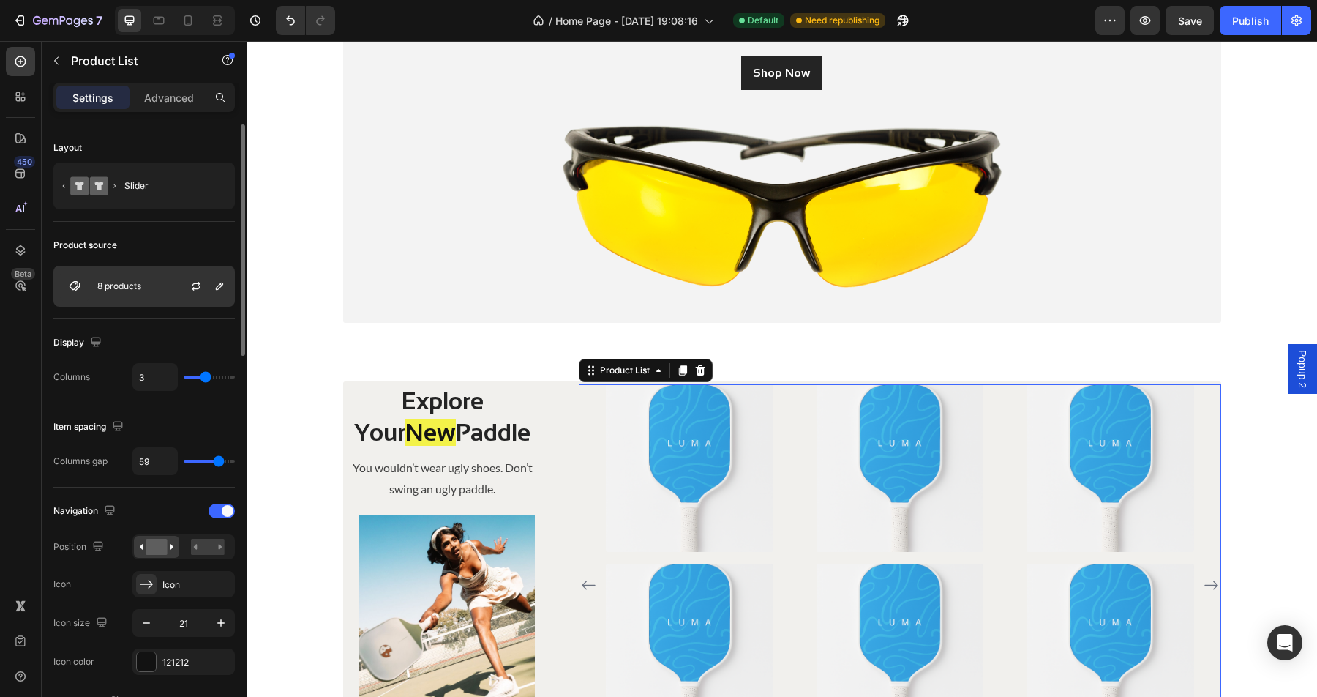
click at [106, 288] on p "8 products" at bounding box center [119, 286] width 44 height 10
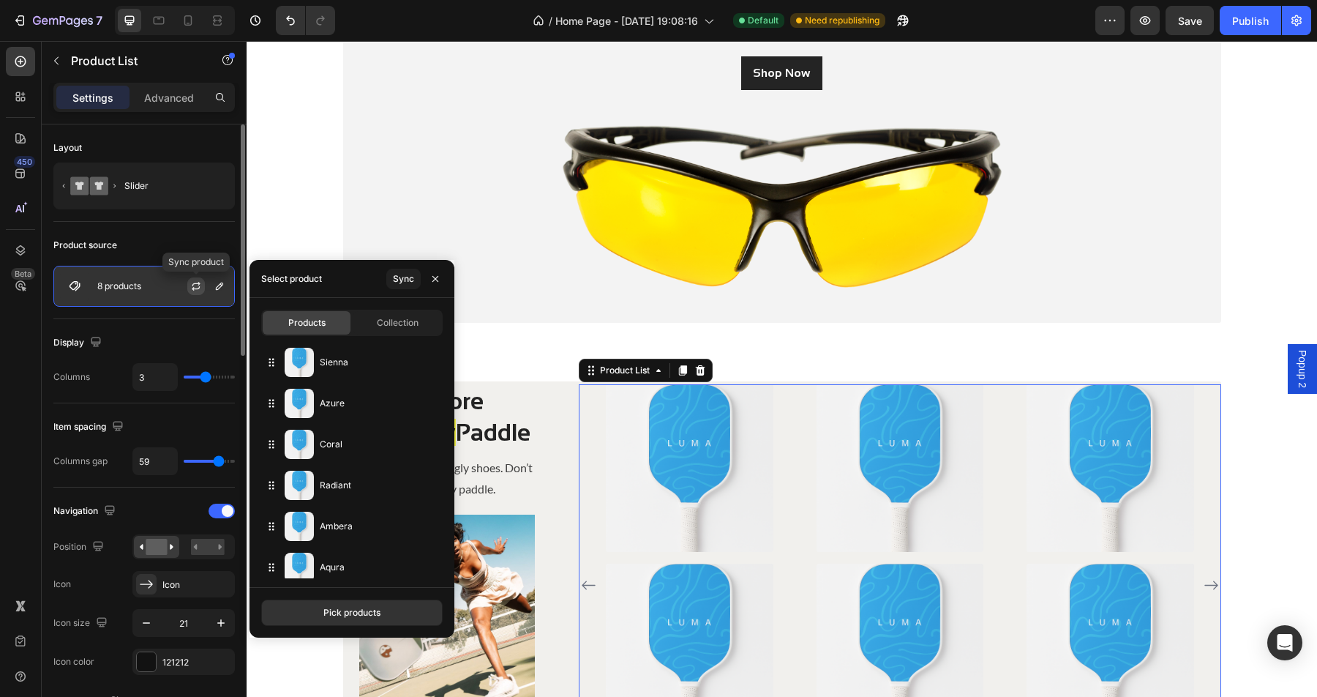
click at [202, 286] on button "button" at bounding box center [196, 286] width 18 height 18
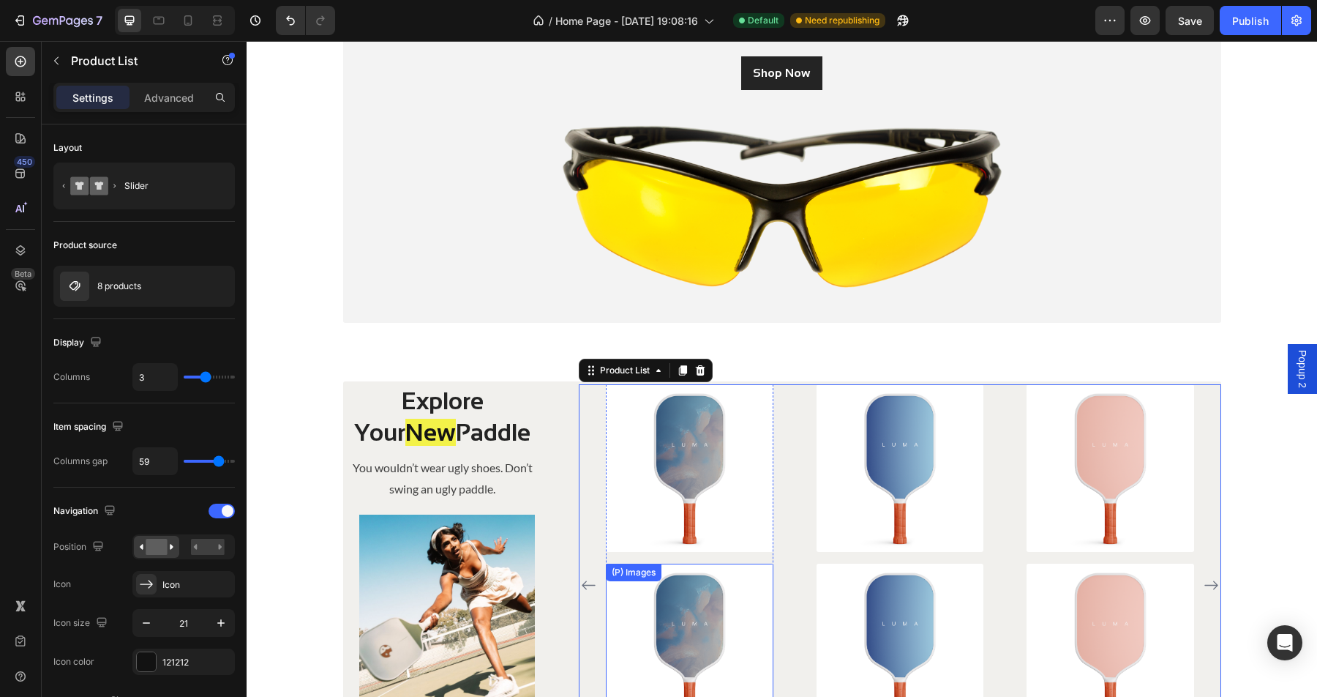
click at [697, 623] on img at bounding box center [690, 647] width 168 height 168
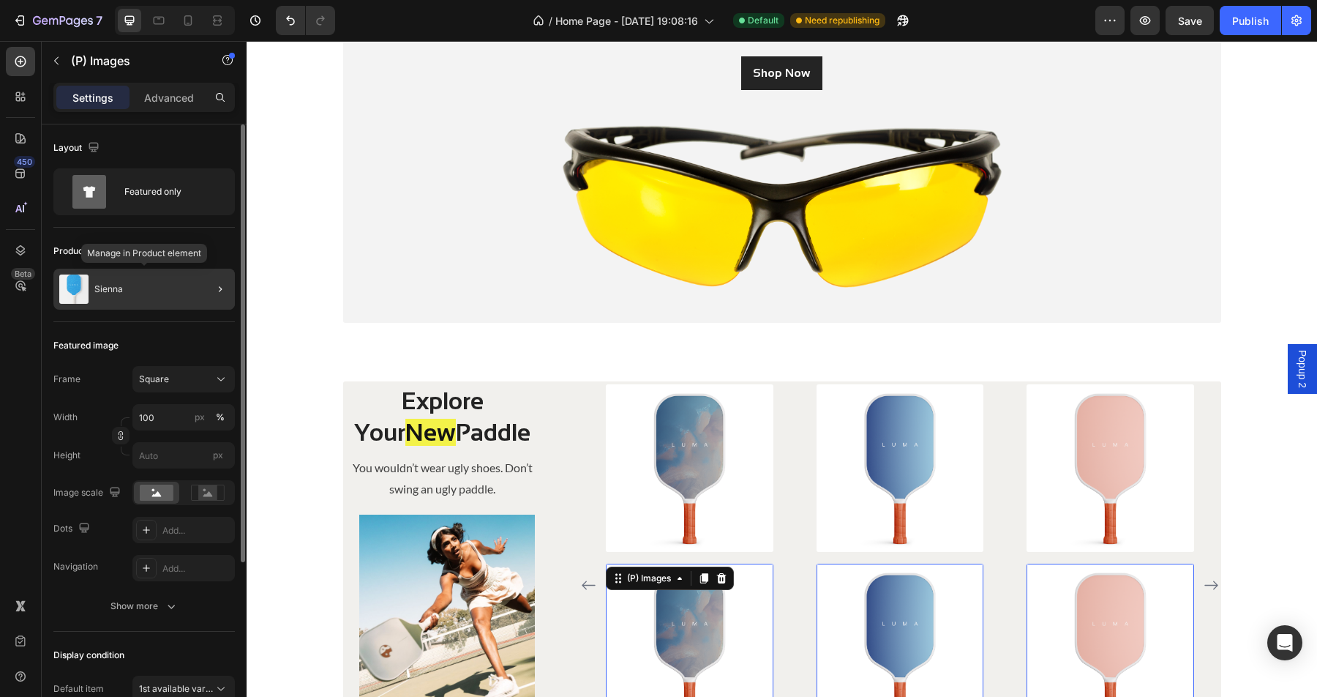
click at [116, 290] on p "Sienna" at bounding box center [108, 289] width 29 height 10
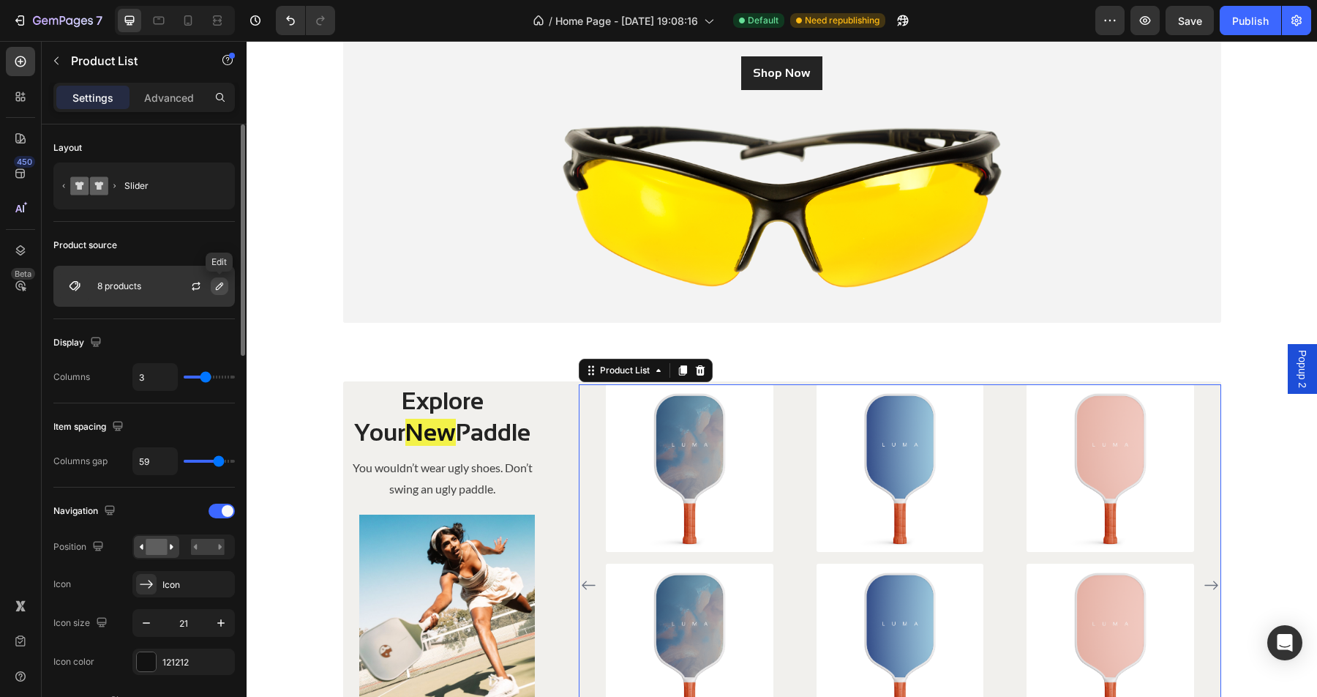
click at [217, 288] on icon "button" at bounding box center [220, 286] width 12 height 12
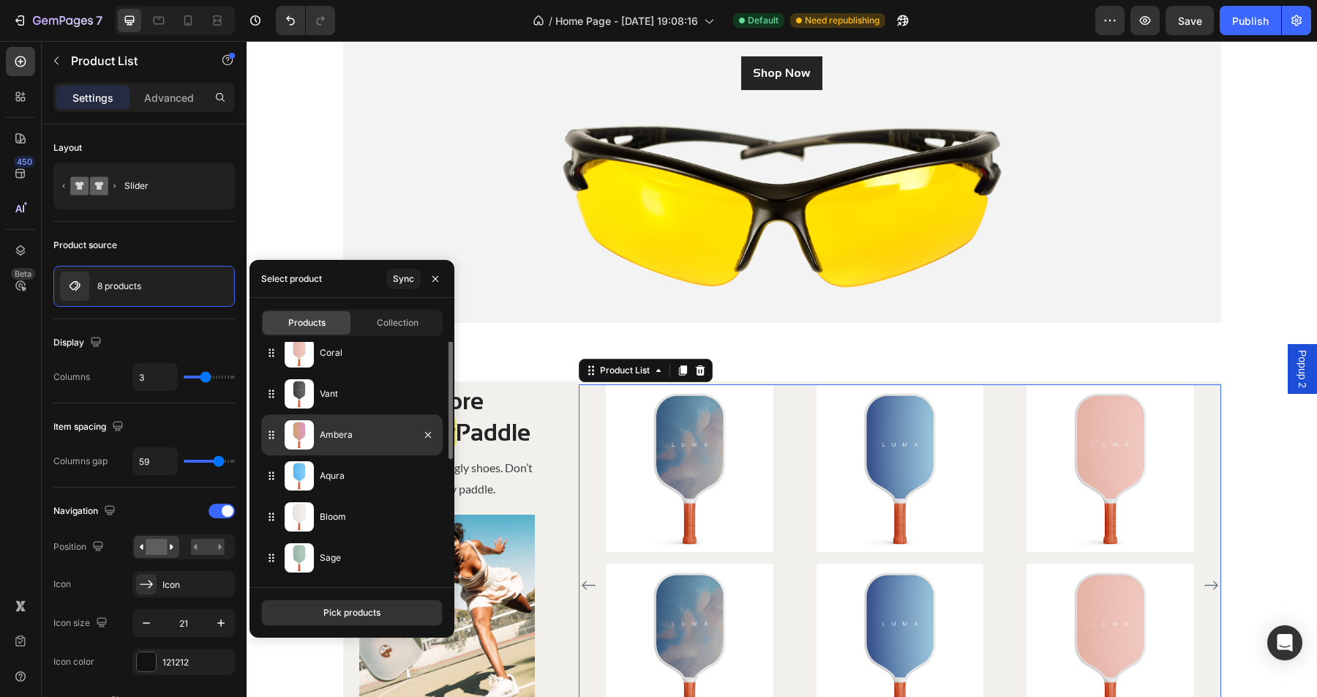
scroll to position [0, 0]
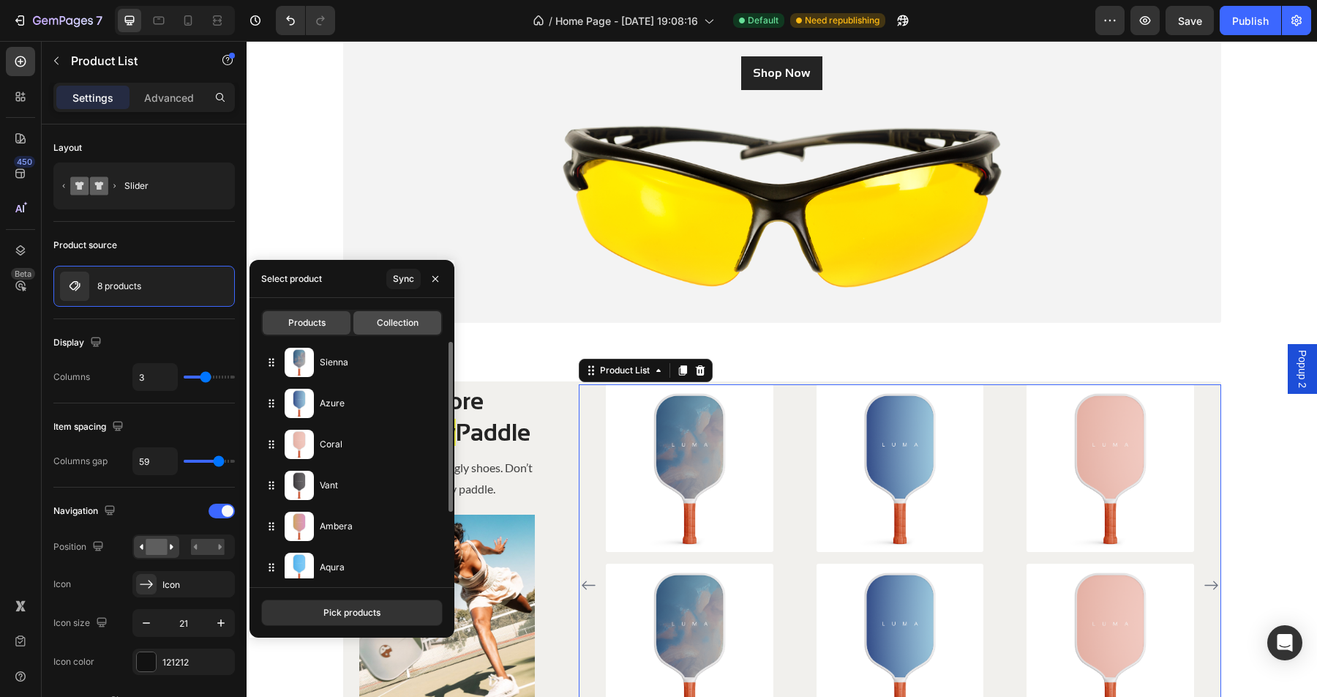
click at [397, 313] on div "Collection" at bounding box center [397, 322] width 88 height 23
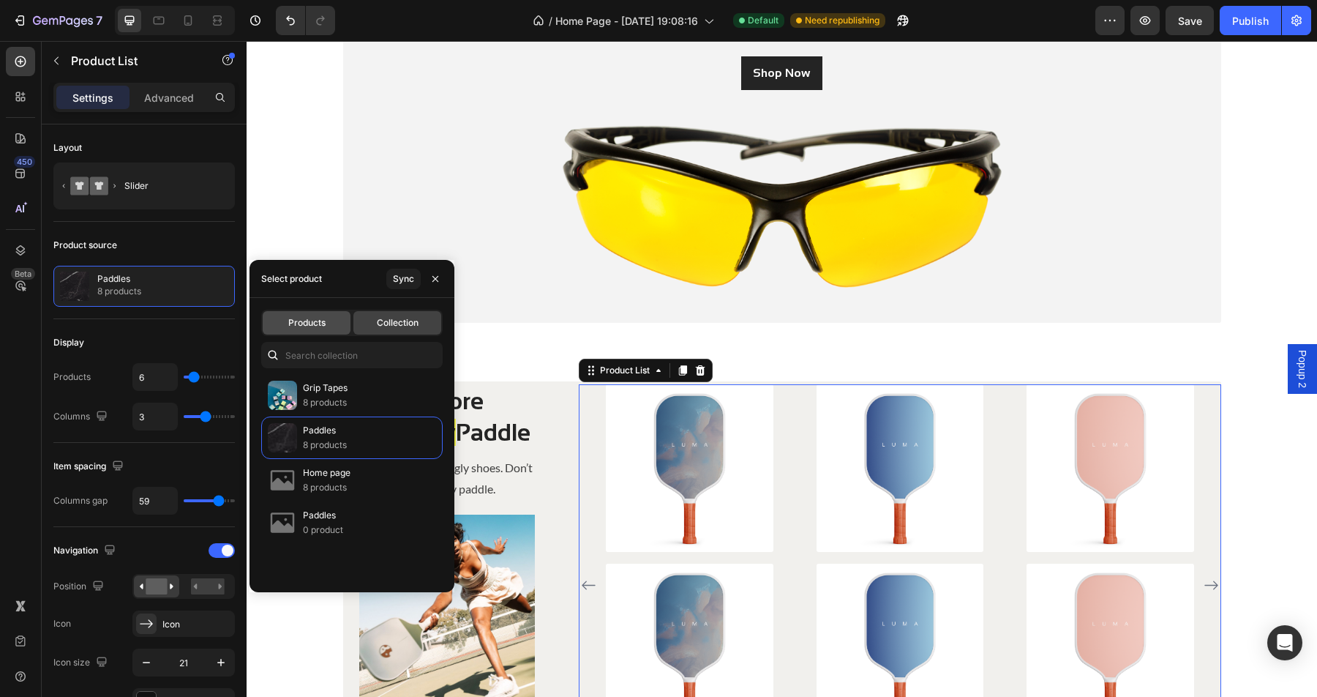
click at [322, 326] on span "Products" at bounding box center [306, 322] width 37 height 13
type input "3"
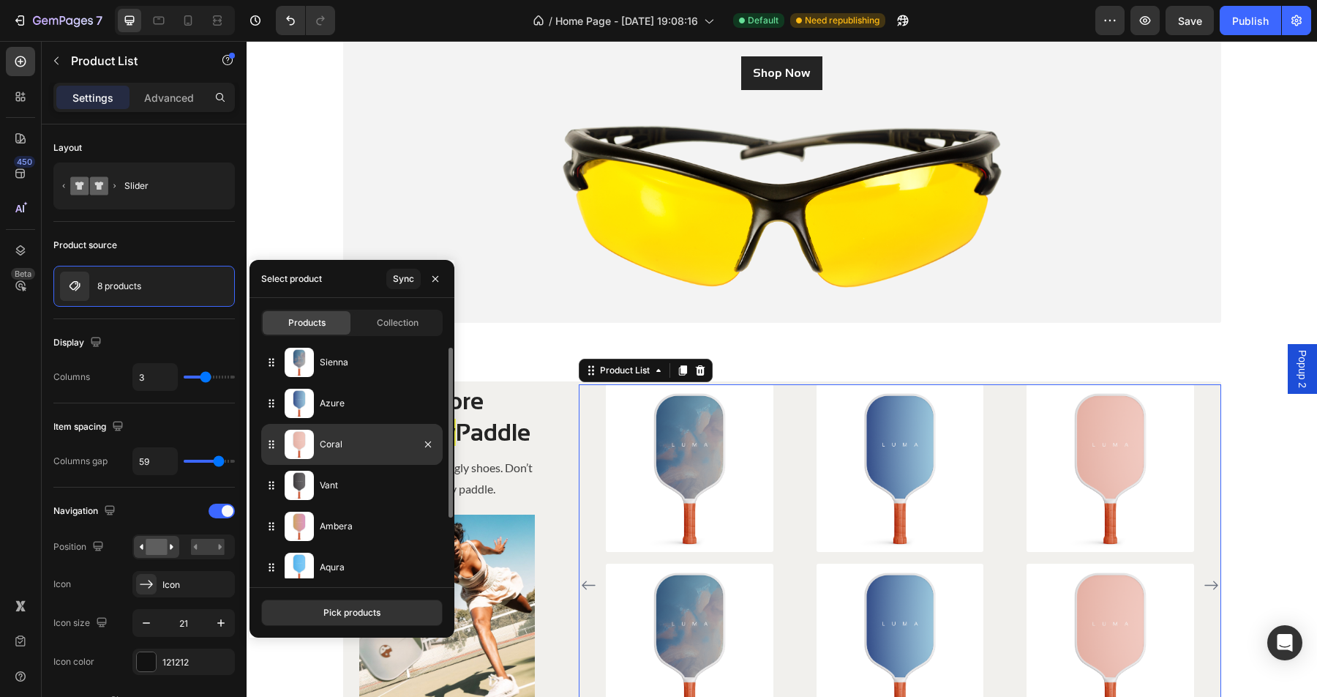
scroll to position [91, 0]
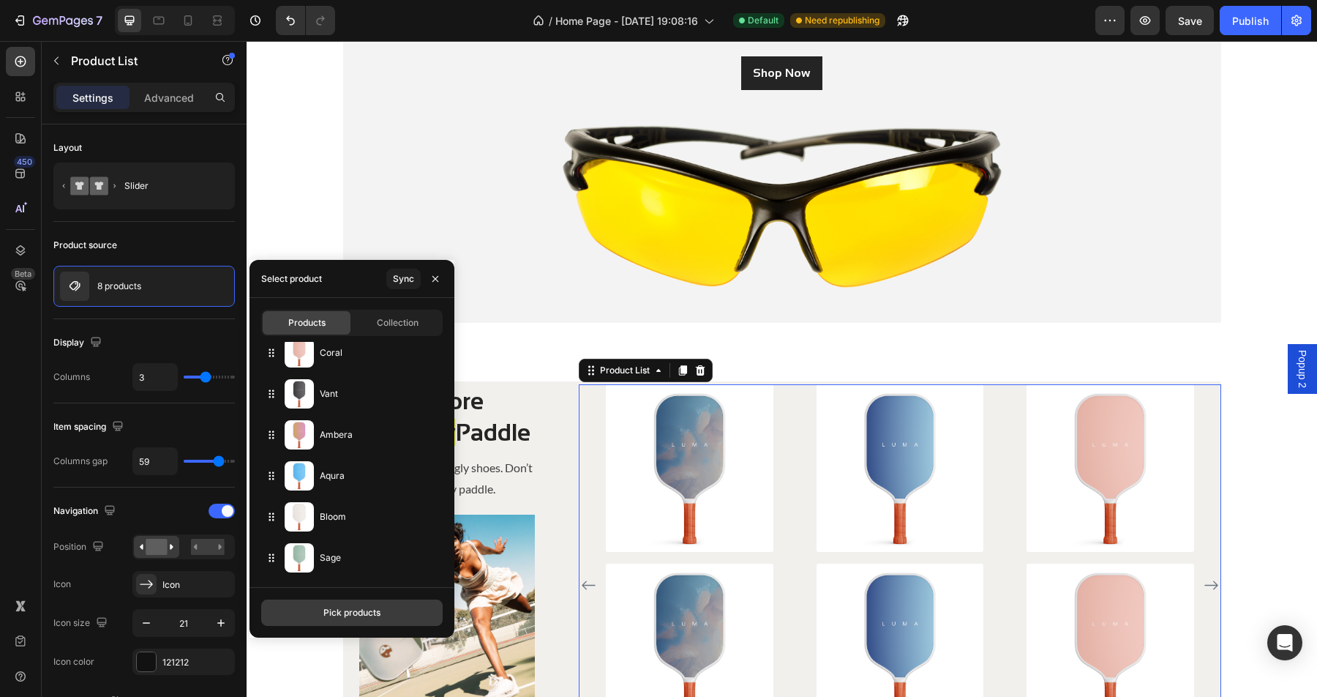
click at [324, 610] on div "Pick products" at bounding box center [351, 612] width 57 height 13
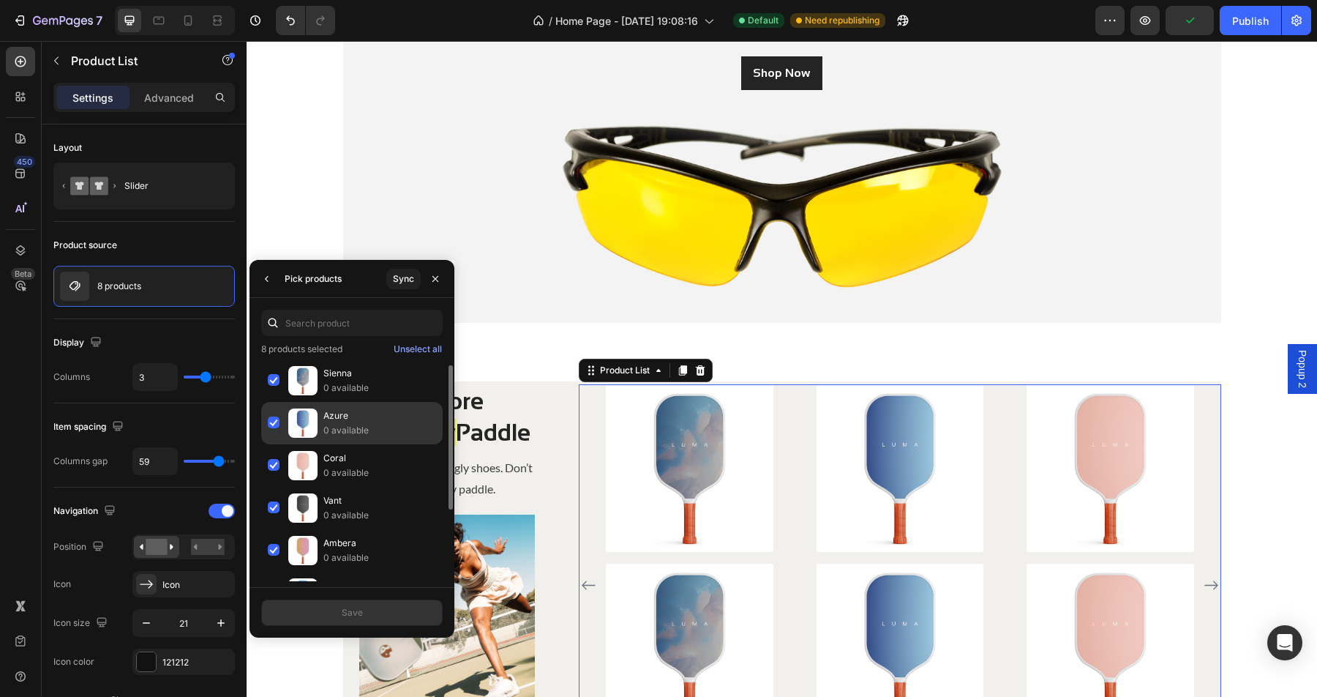
scroll to position [118, 0]
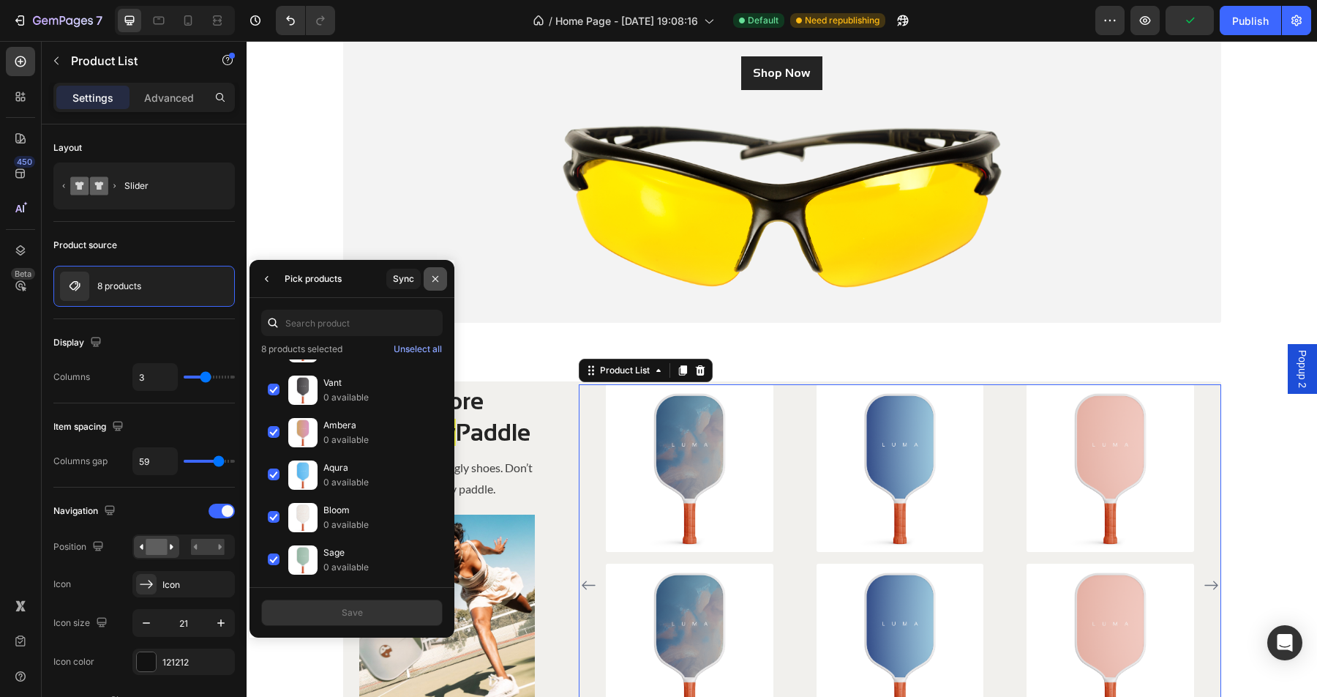
click at [440, 279] on icon "button" at bounding box center [435, 279] width 12 height 12
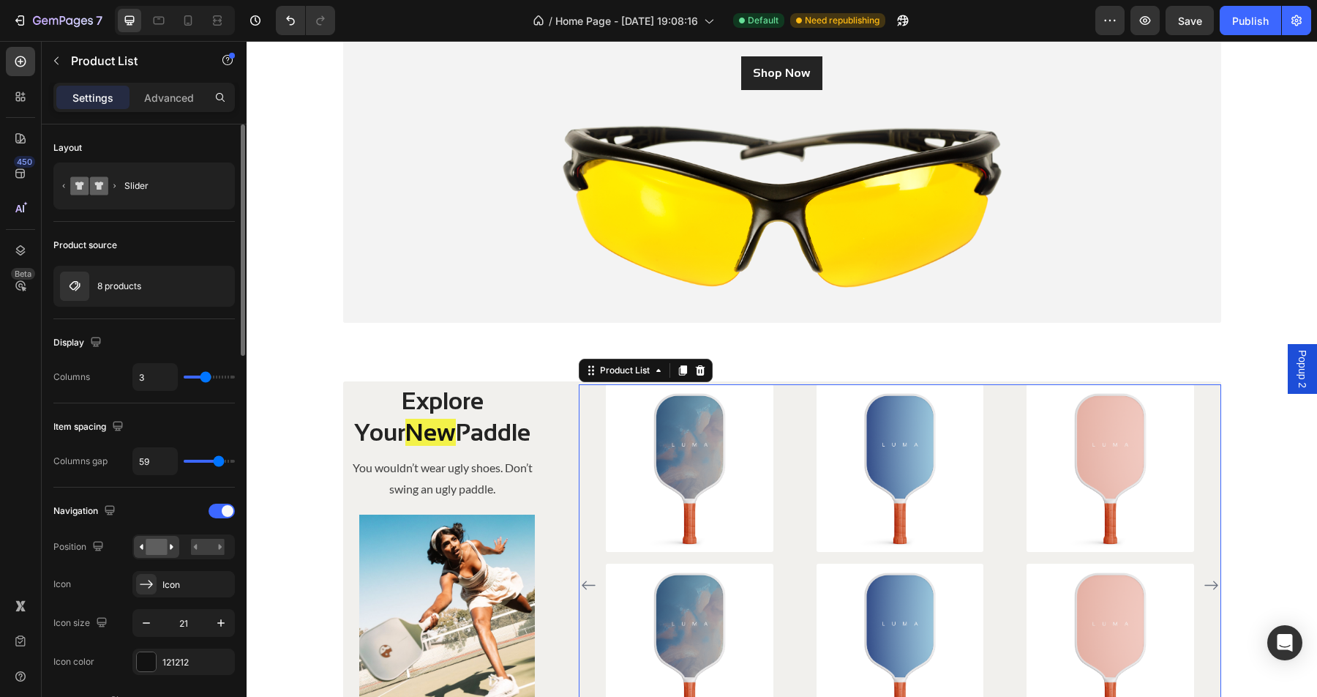
scroll to position [1, 0]
click at [153, 192] on div "Slider" at bounding box center [168, 185] width 89 height 34
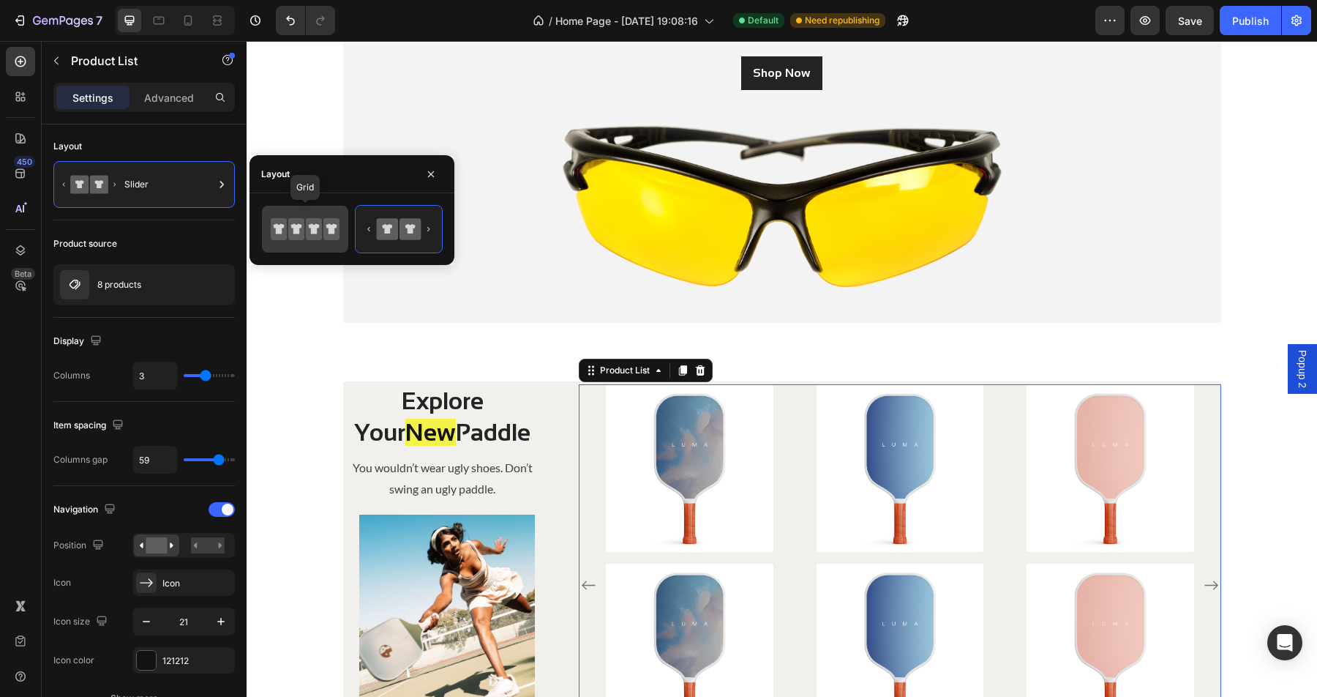
click at [301, 231] on icon at bounding box center [296, 229] width 16 height 22
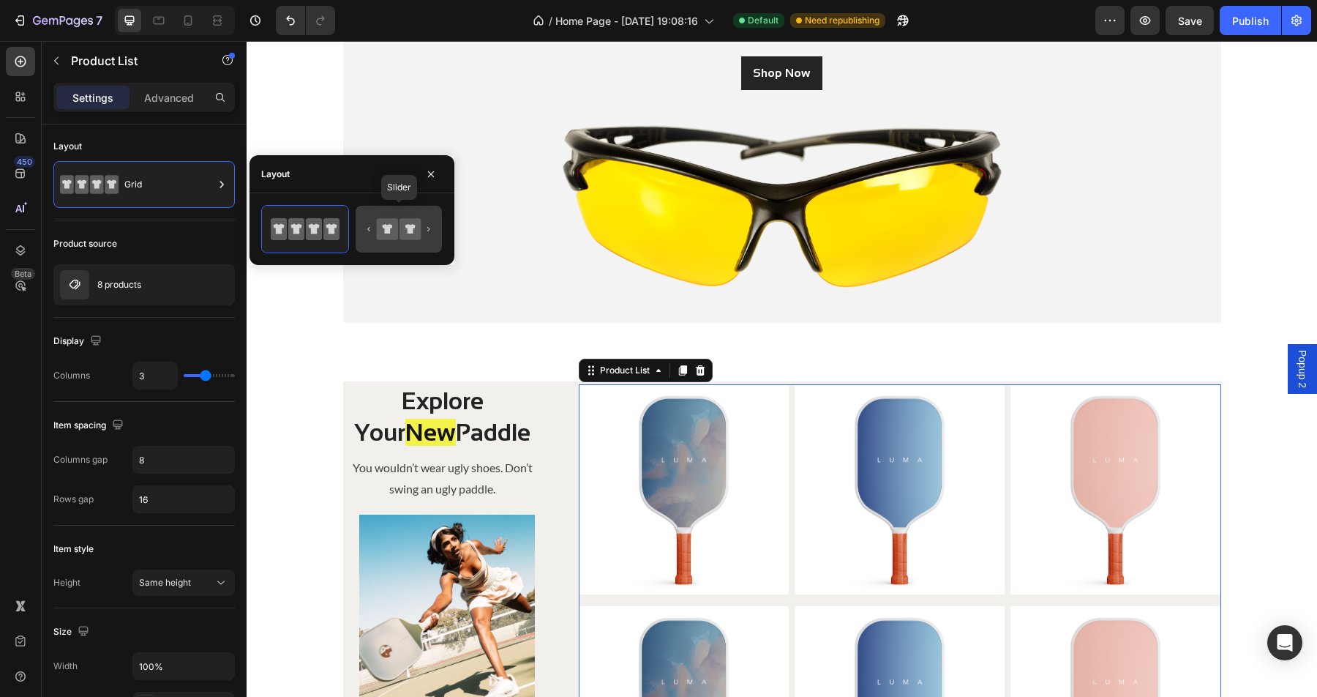
click at [419, 230] on icon at bounding box center [409, 228] width 21 height 21
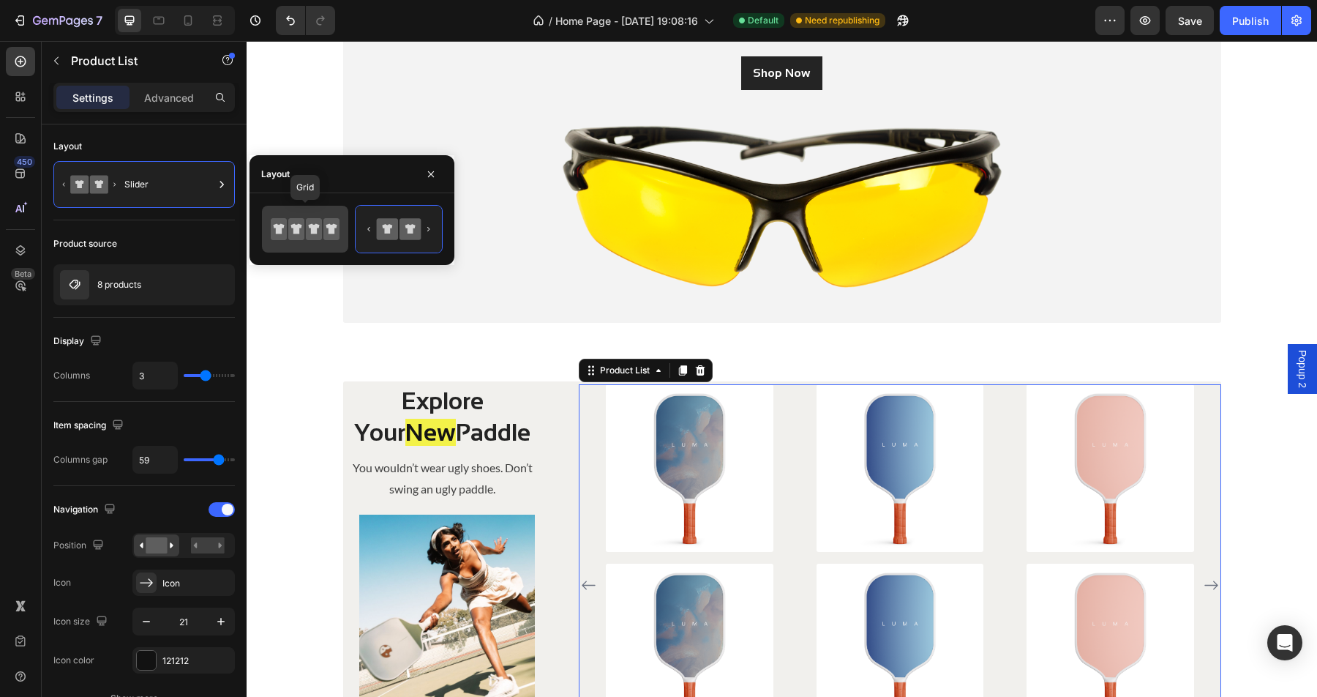
click at [315, 230] on icon at bounding box center [314, 229] width 11 height 10
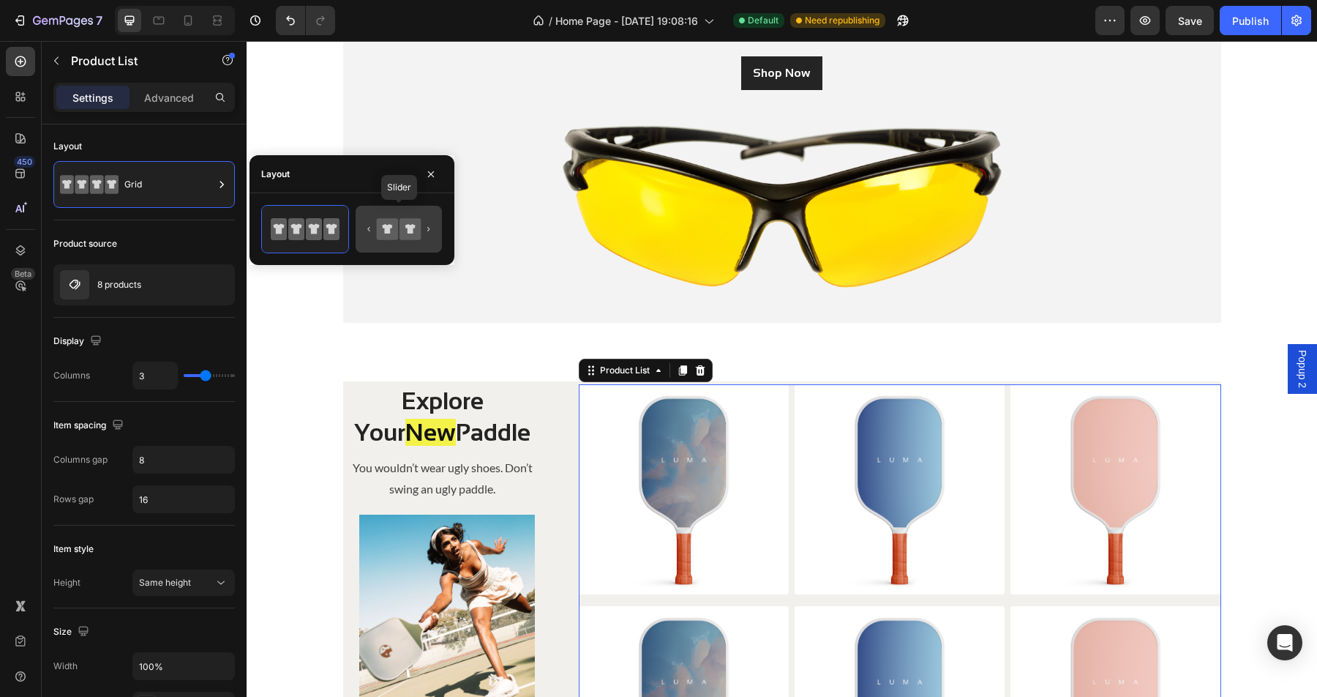
click at [394, 237] on icon at bounding box center [387, 228] width 21 height 21
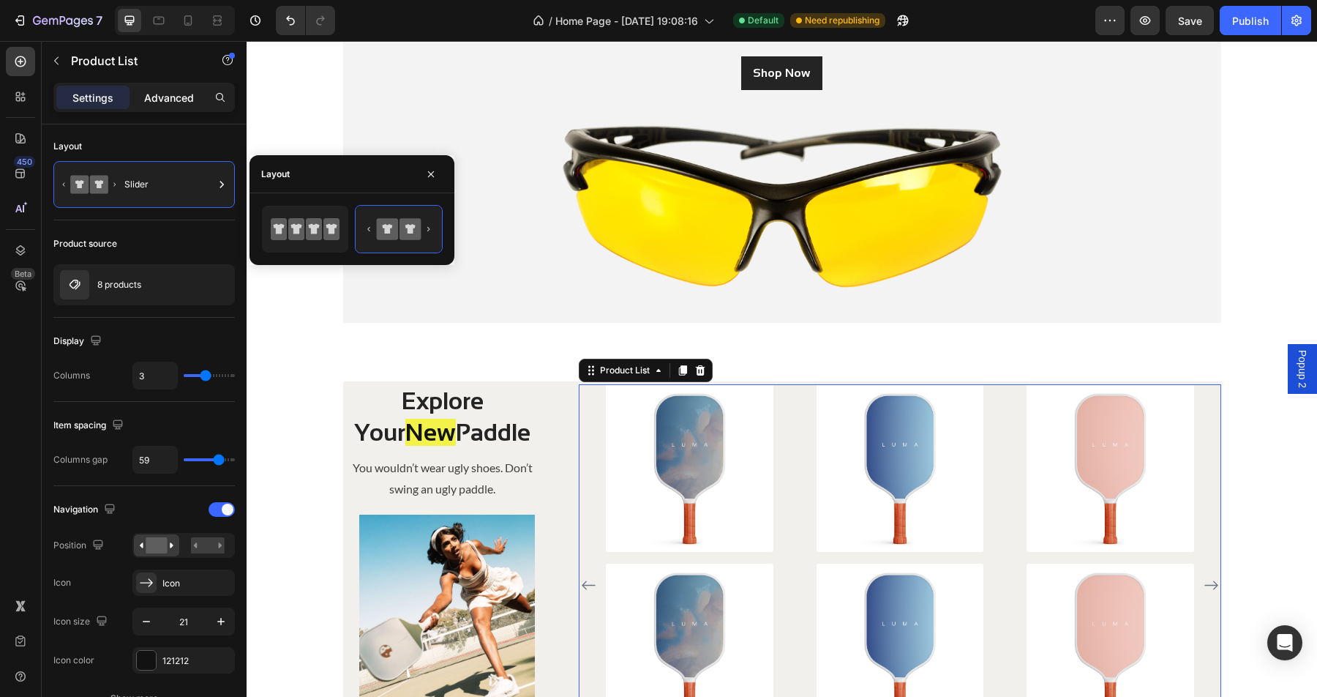
click at [177, 101] on p "Advanced" at bounding box center [169, 97] width 50 height 15
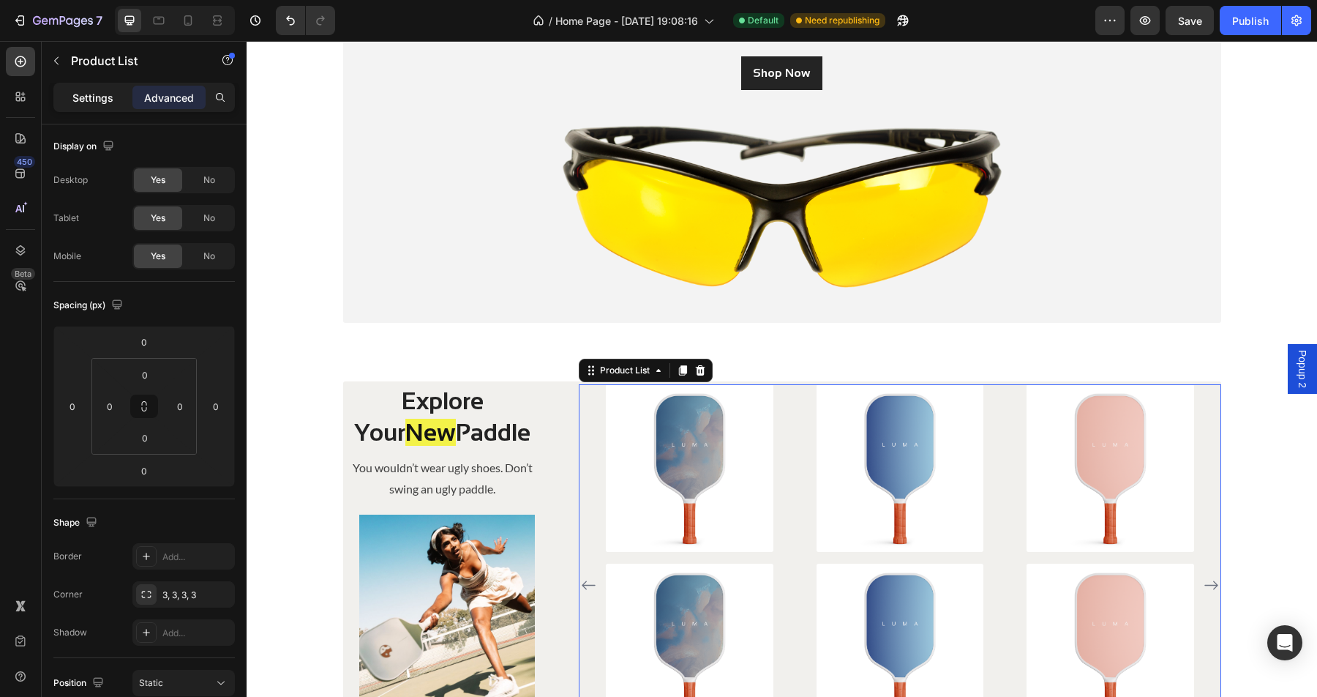
click at [116, 93] on div "Settings" at bounding box center [92, 97] width 73 height 23
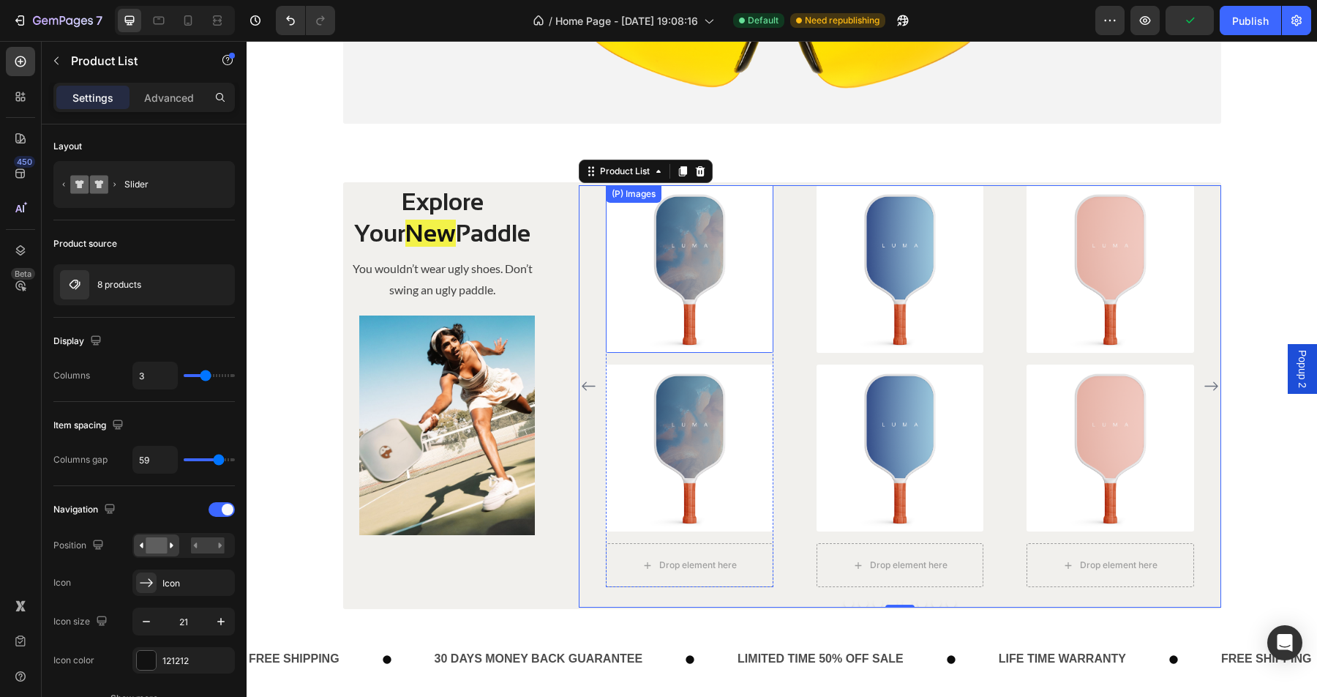
scroll to position [451, 0]
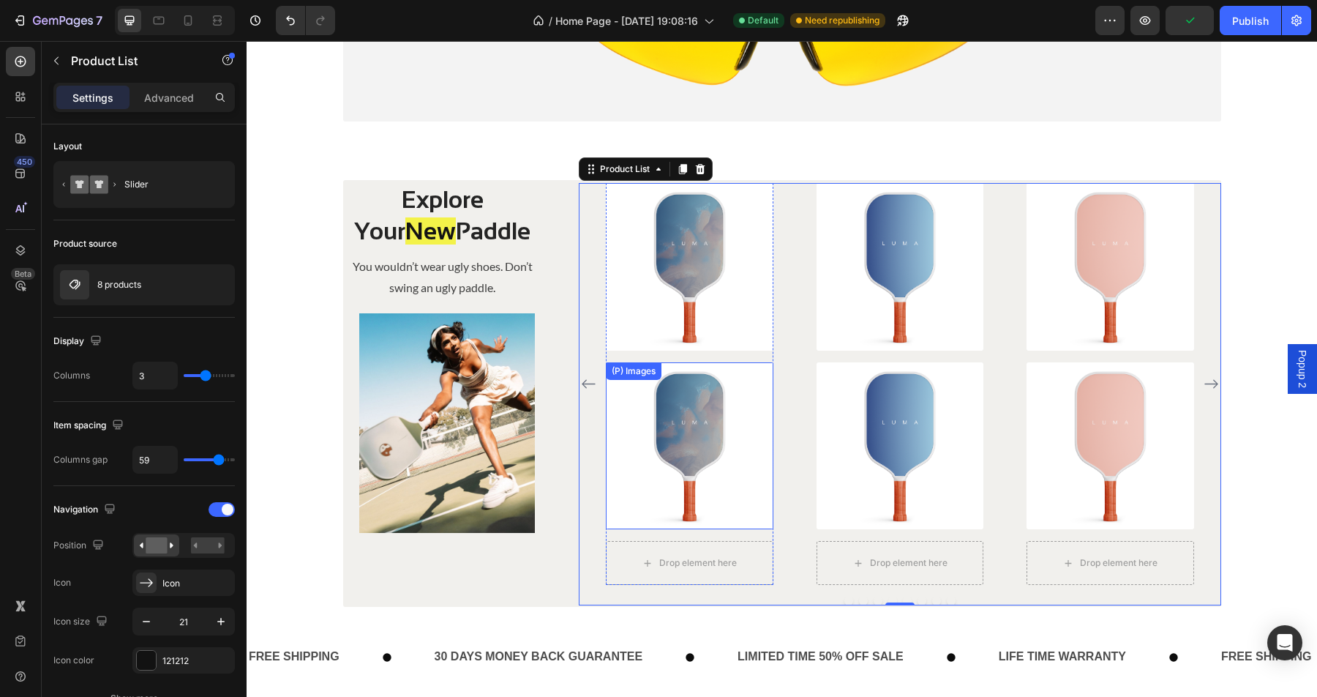
click at [655, 386] on div "(P) Images" at bounding box center [690, 446] width 168 height 168
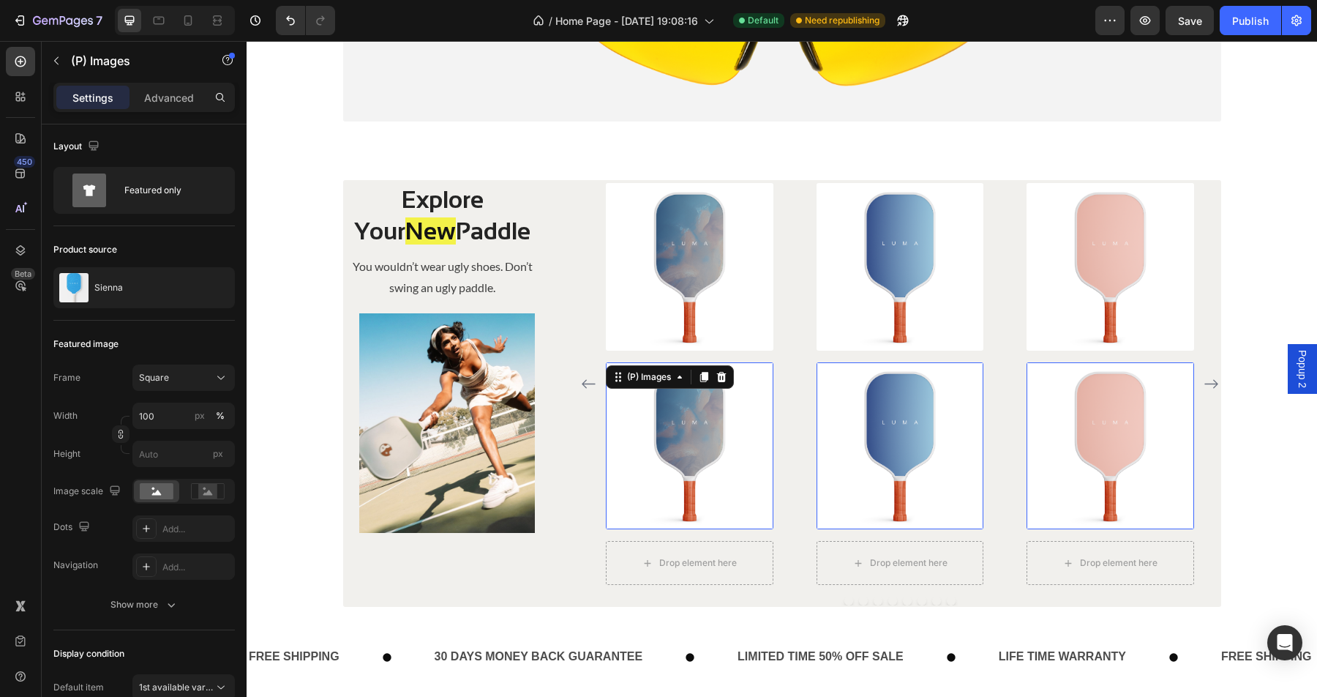
scroll to position [0, 0]
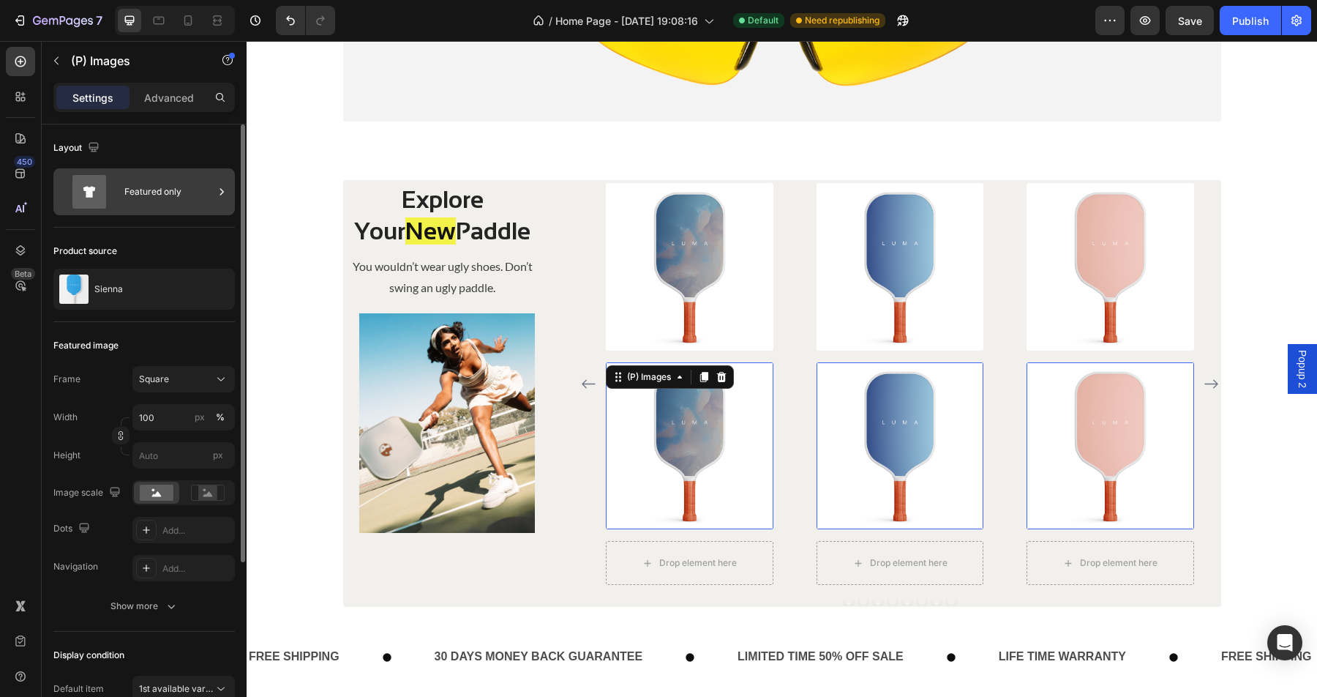
click at [179, 195] on div "Featured only" at bounding box center [168, 192] width 89 height 34
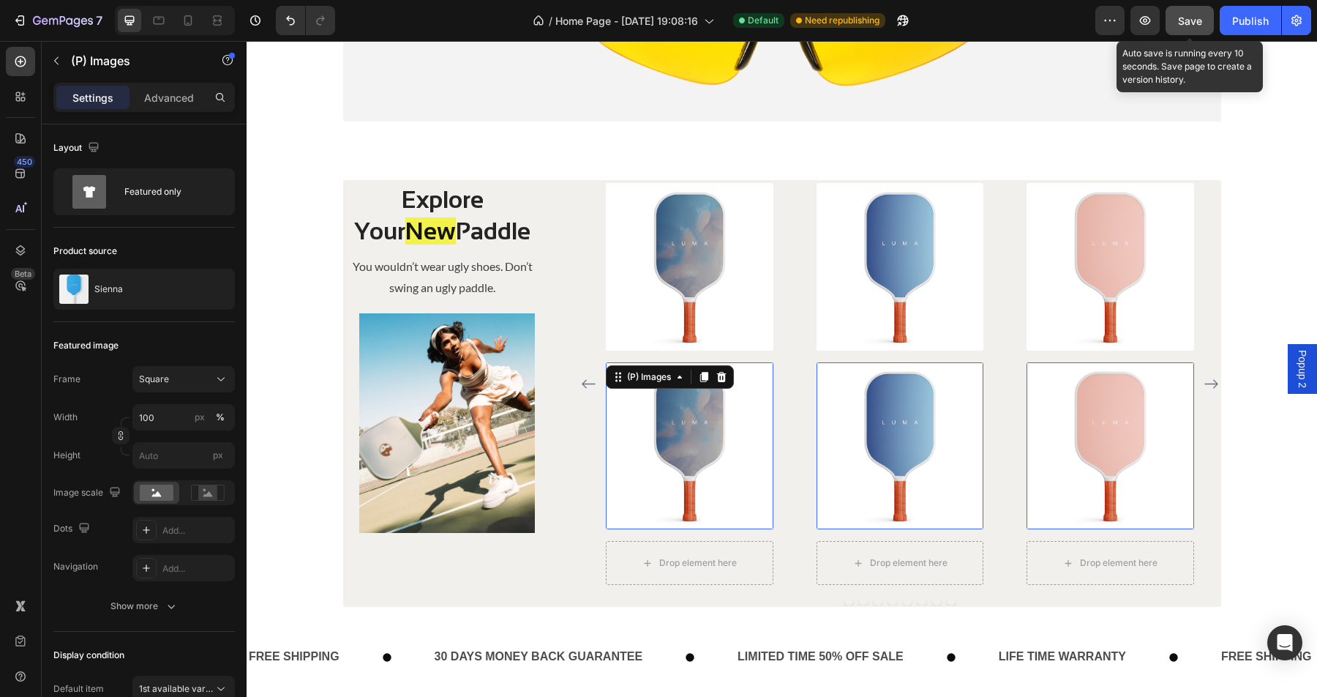
click at [1186, 20] on span "Save" at bounding box center [1190, 21] width 24 height 12
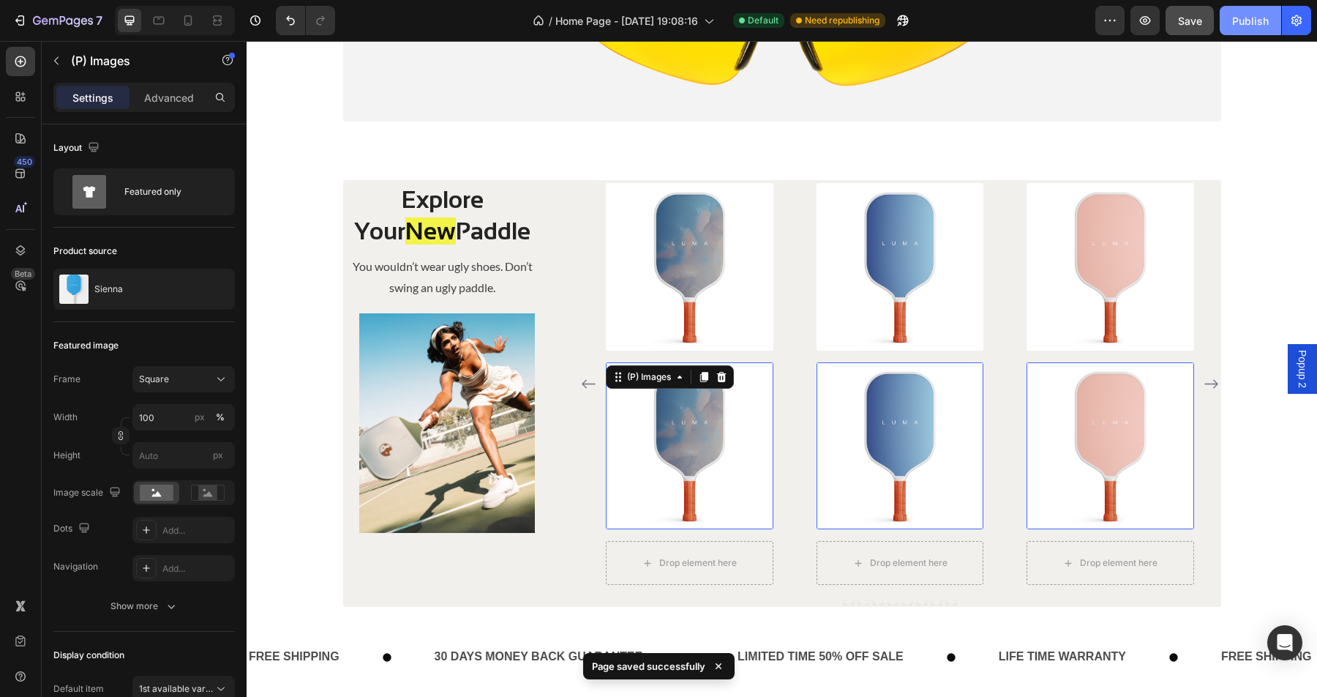
click at [1247, 21] on div "Publish" at bounding box center [1250, 20] width 37 height 15
